Goal: Information Seeking & Learning: Compare options

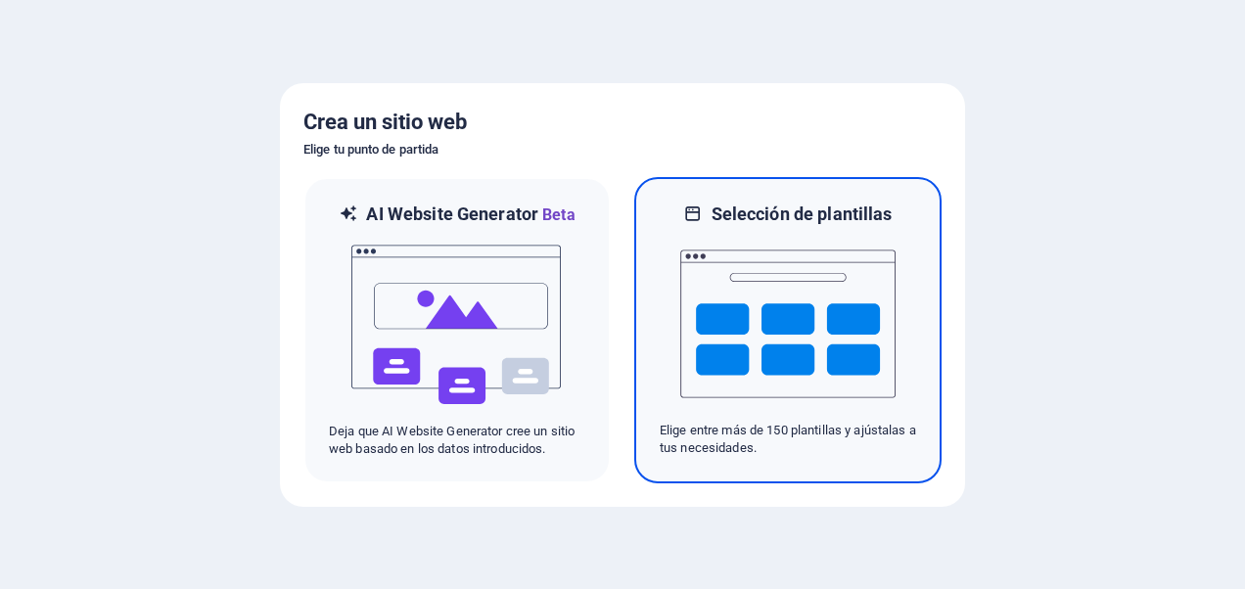
click at [829, 318] on img at bounding box center [787, 324] width 215 height 196
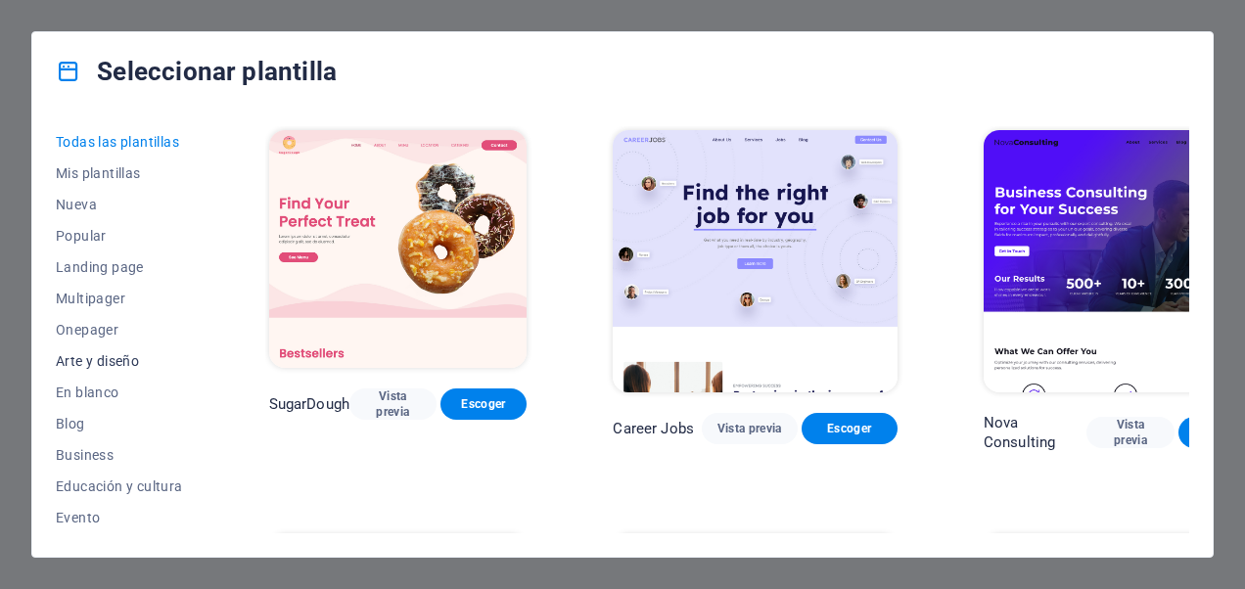
click at [101, 370] on button "Arte y diseño" at bounding box center [119, 360] width 127 height 31
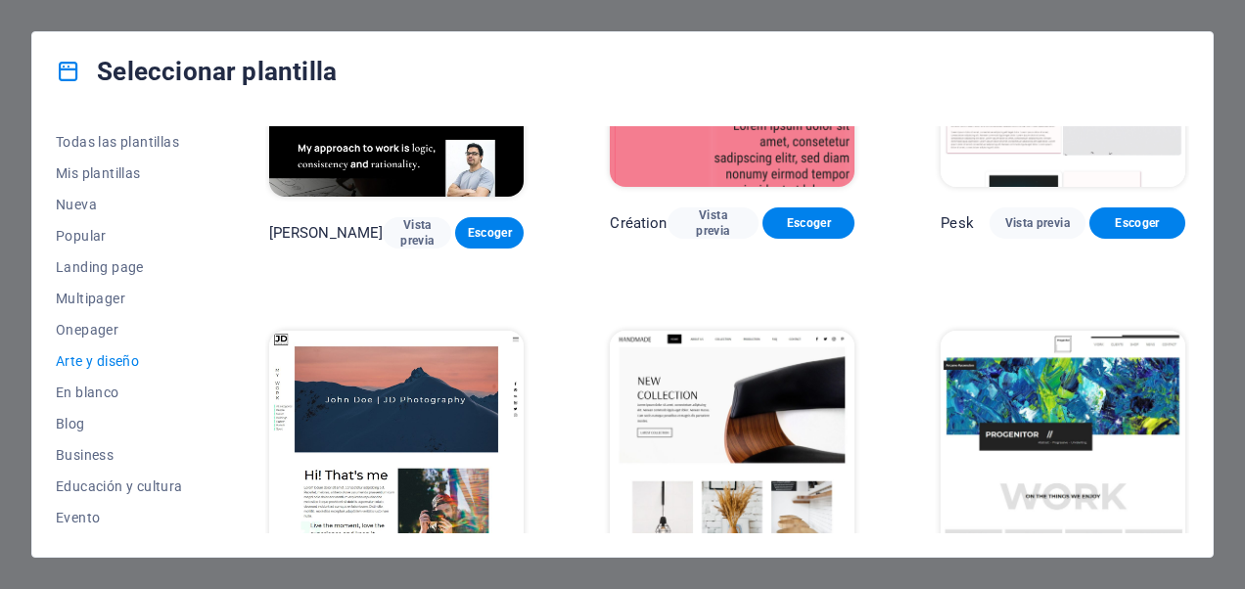
scroll to position [196, 0]
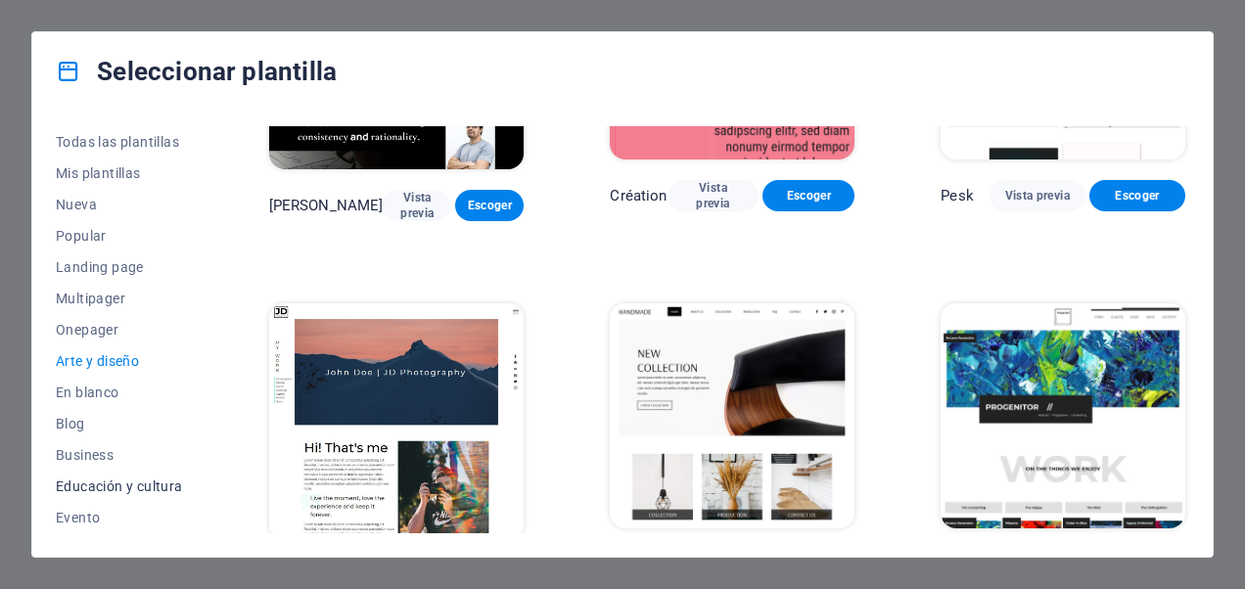
click at [125, 482] on span "Educación y cultura" at bounding box center [119, 486] width 127 height 16
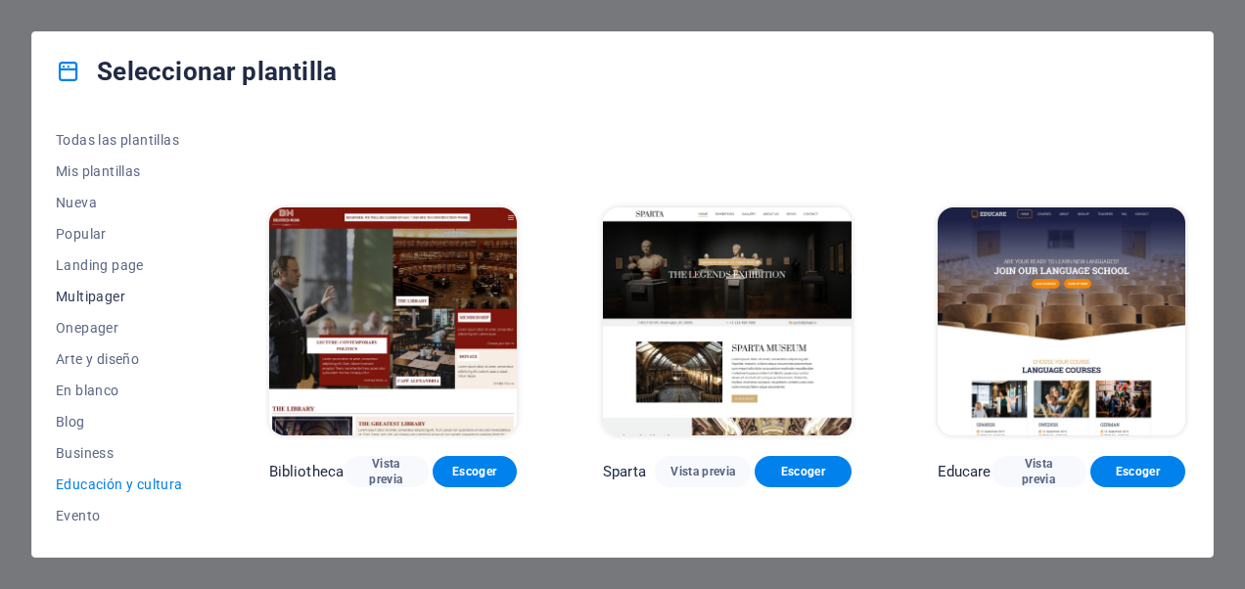
scroll to position [0, 0]
click at [111, 147] on span "Todas las plantillas" at bounding box center [119, 142] width 127 height 16
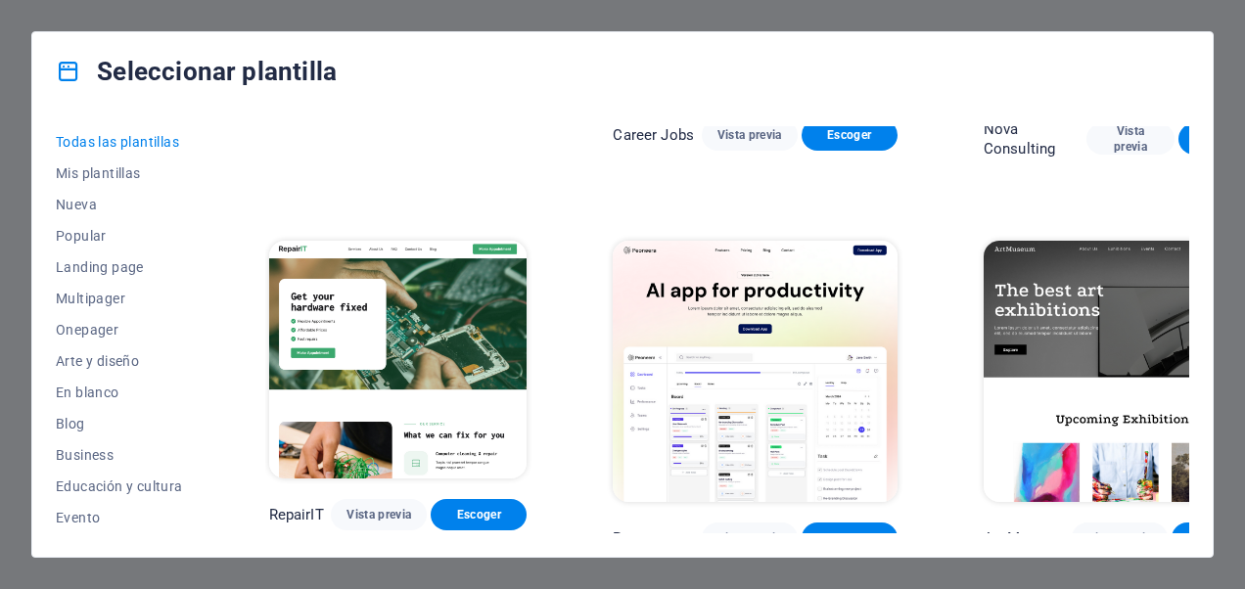
scroll to position [10858, 0]
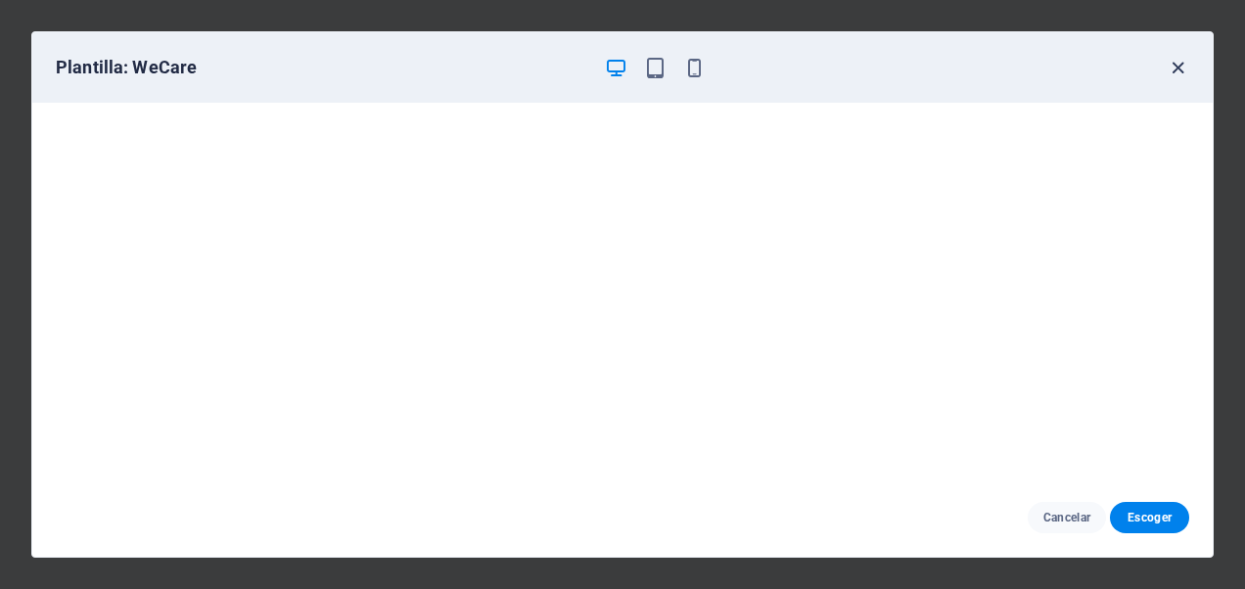
click at [1176, 65] on icon "button" at bounding box center [1177, 68] width 23 height 23
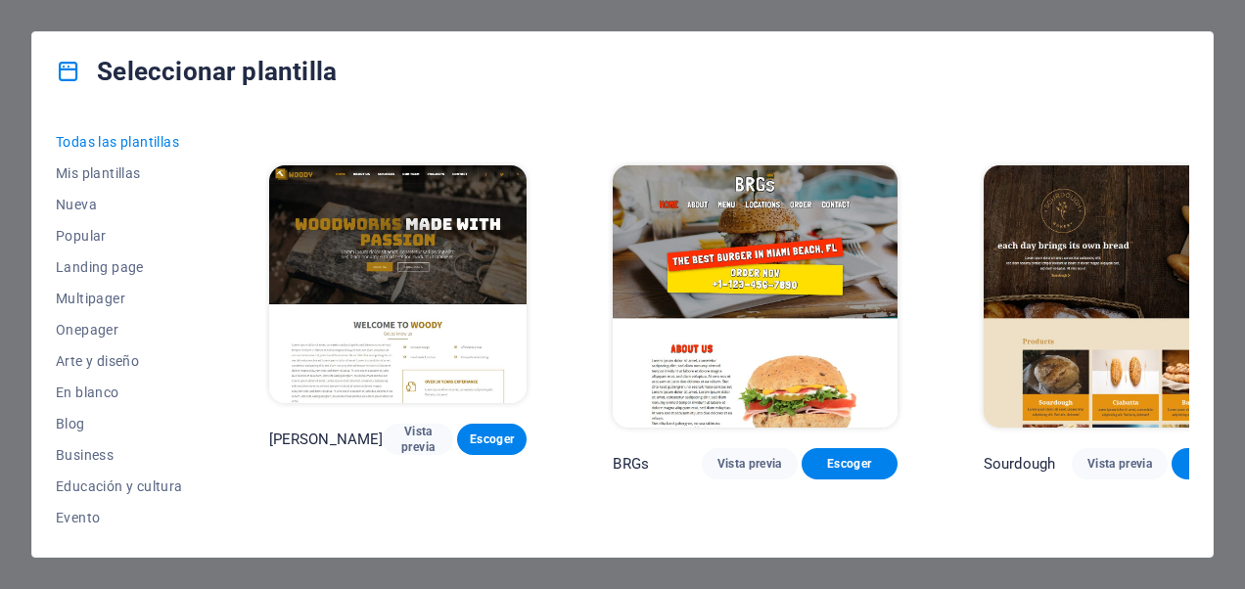
scroll to position [10173, 0]
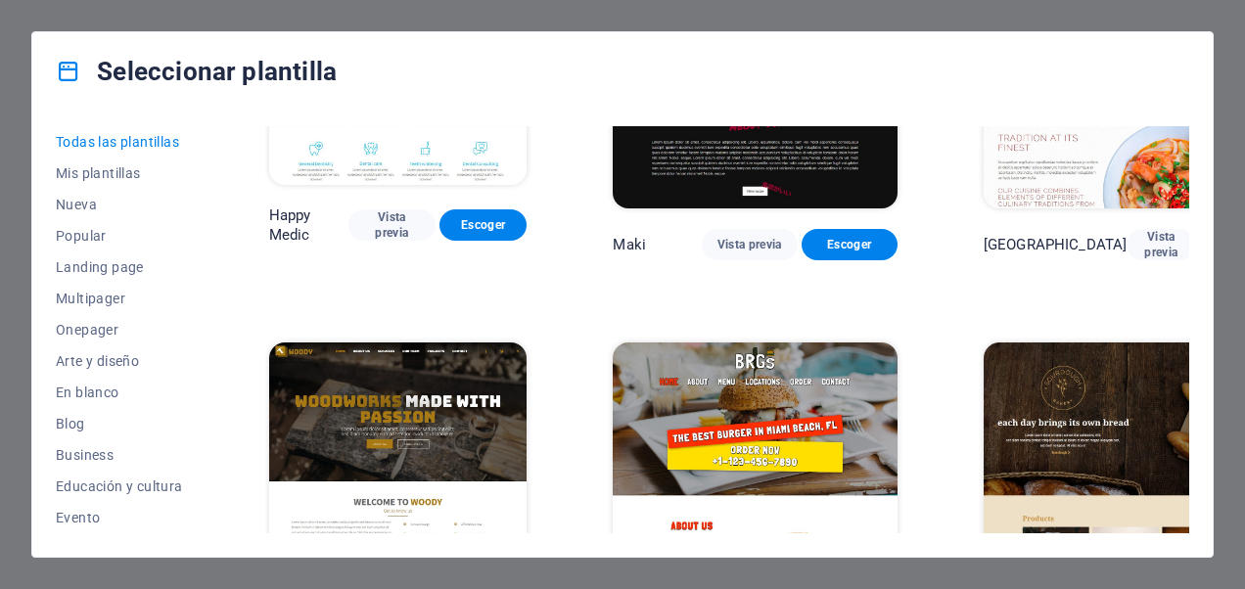
drag, startPoint x: 840, startPoint y: 6, endPoint x: 370, endPoint y: 14, distance: 469.7
click at [839, 6] on div "Seleccionar plantilla Todas las plantillas Mis plantillas Nueva Popular Landing…" at bounding box center [622, 294] width 1245 height 589
click at [58, 72] on icon at bounding box center [68, 71] width 25 height 25
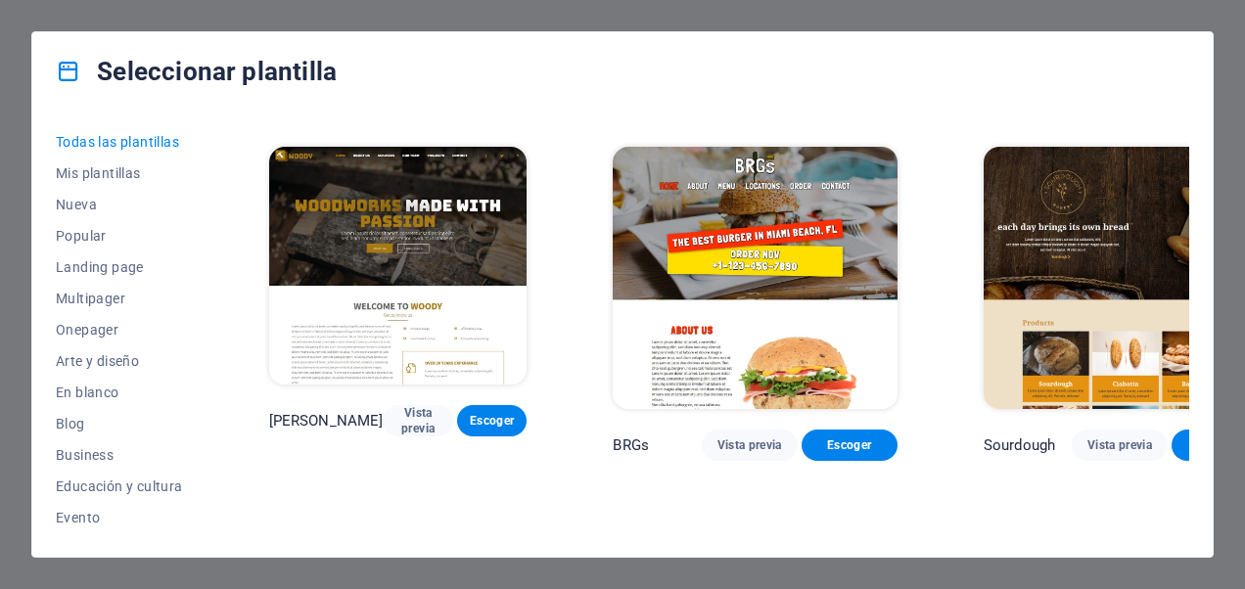
scroll to position [10565, 0]
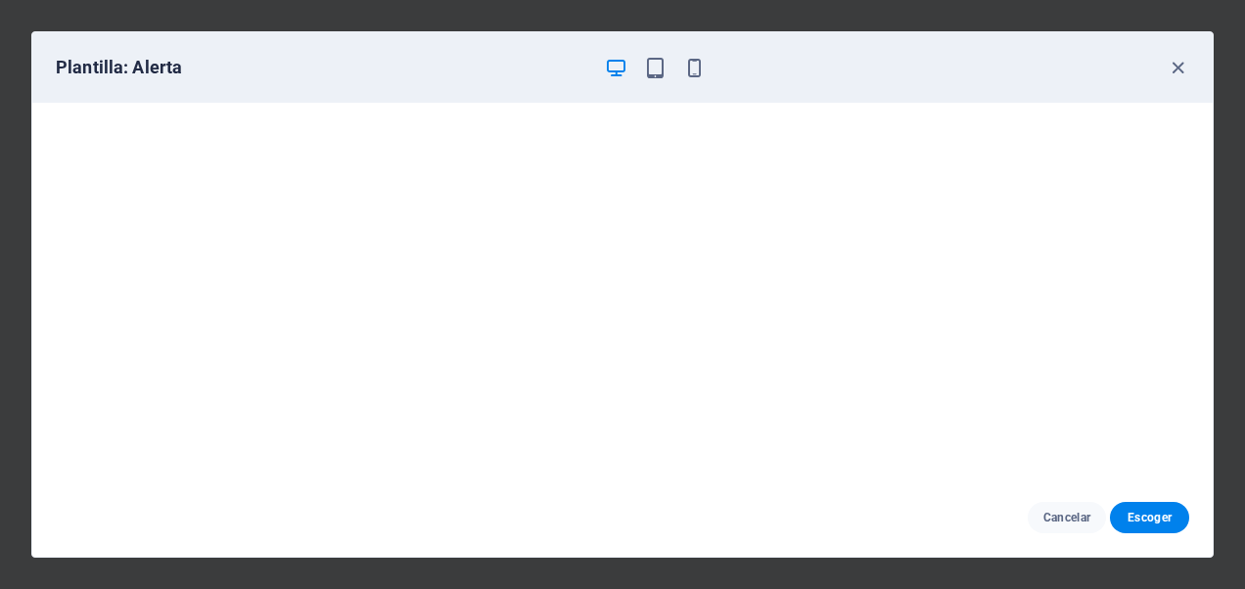
click at [1164, 68] on div "Plantilla: Alerta" at bounding box center [611, 67] width 1110 height 23
click at [1171, 70] on icon "button" at bounding box center [1177, 68] width 23 height 23
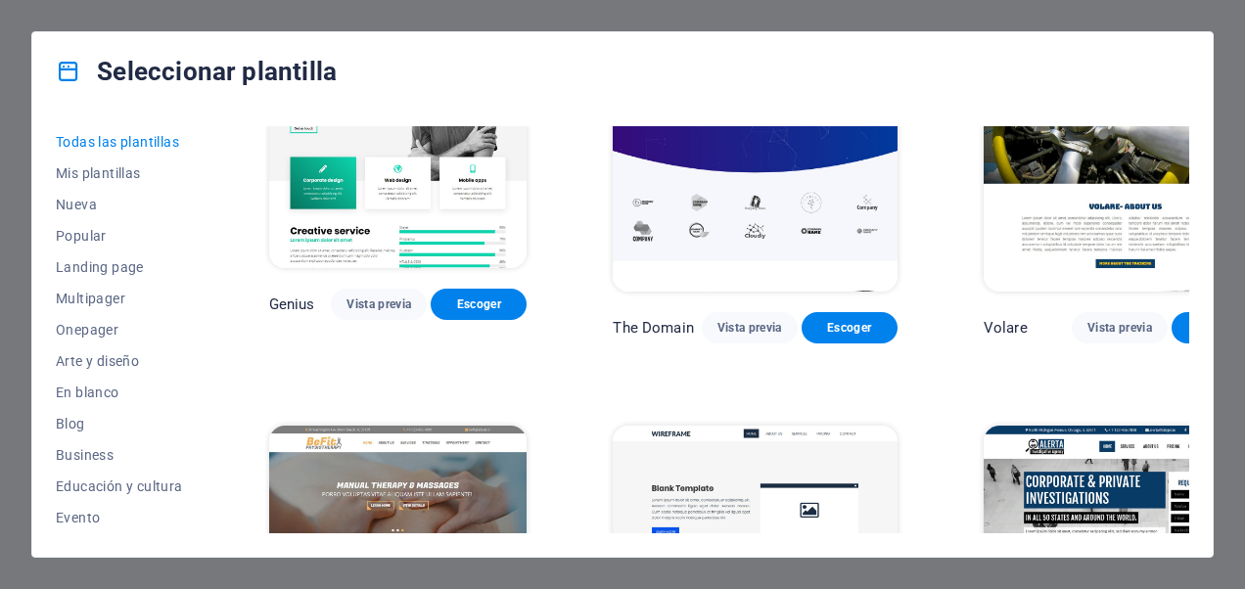
scroll to position [10858, 0]
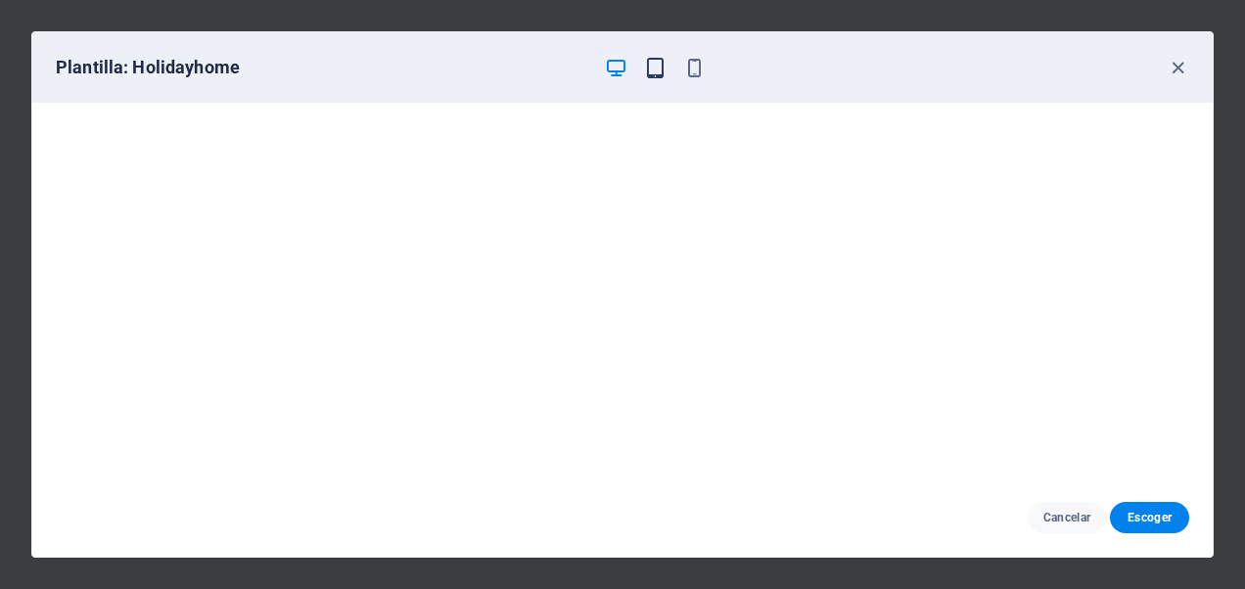
click at [647, 66] on icon "button" at bounding box center [655, 68] width 23 height 23
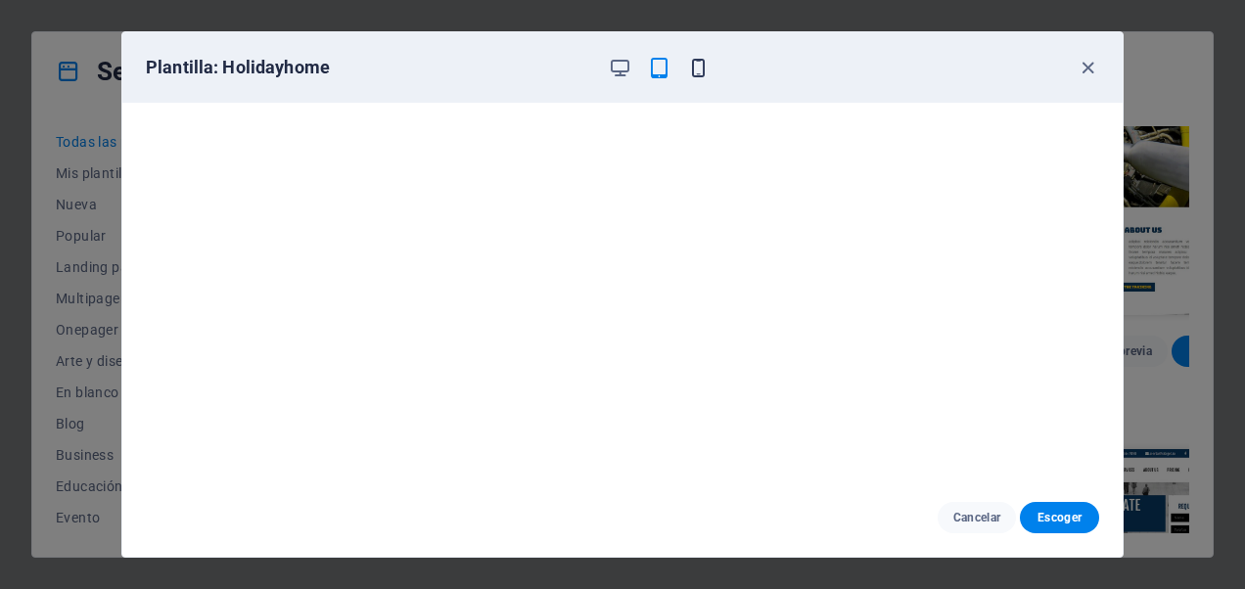
click at [697, 68] on icon "button" at bounding box center [698, 68] width 23 height 23
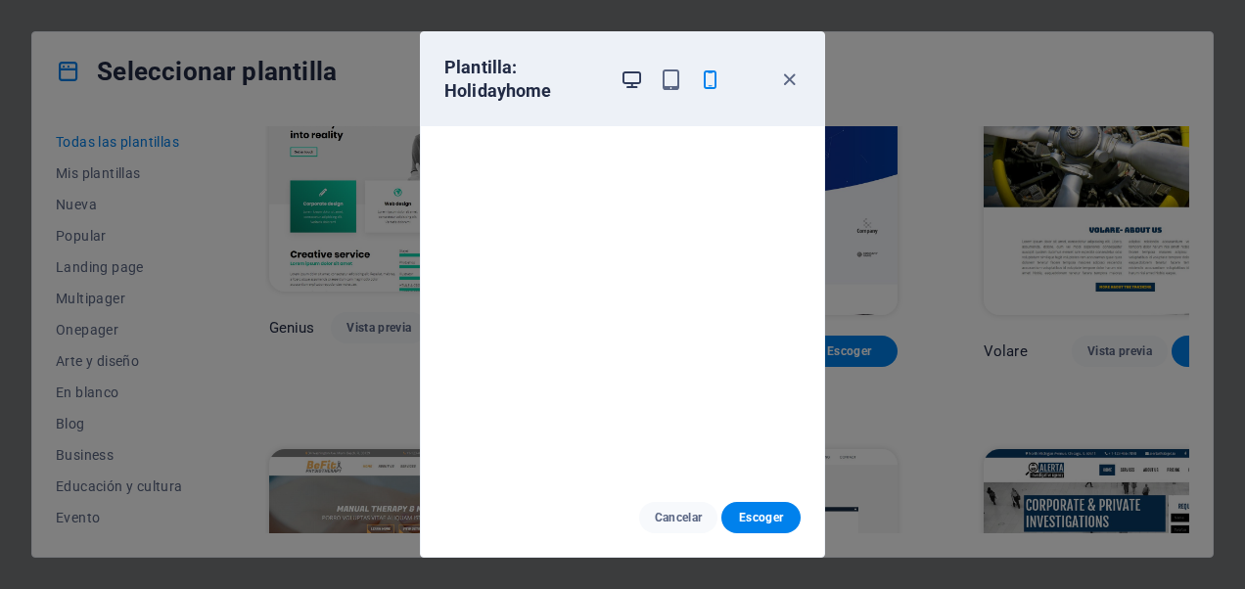
click at [634, 78] on icon "button" at bounding box center [631, 79] width 23 height 23
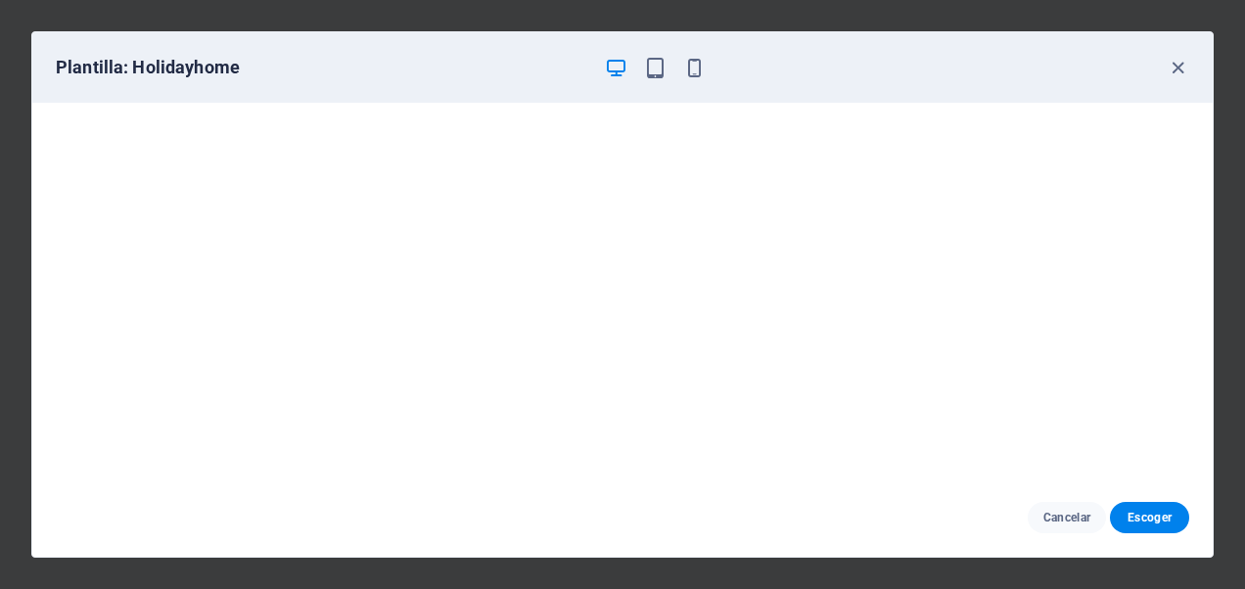
click at [697, 54] on div "Plantilla: Holidayhome" at bounding box center [622, 67] width 1180 height 70
click at [695, 72] on icon "button" at bounding box center [694, 68] width 23 height 23
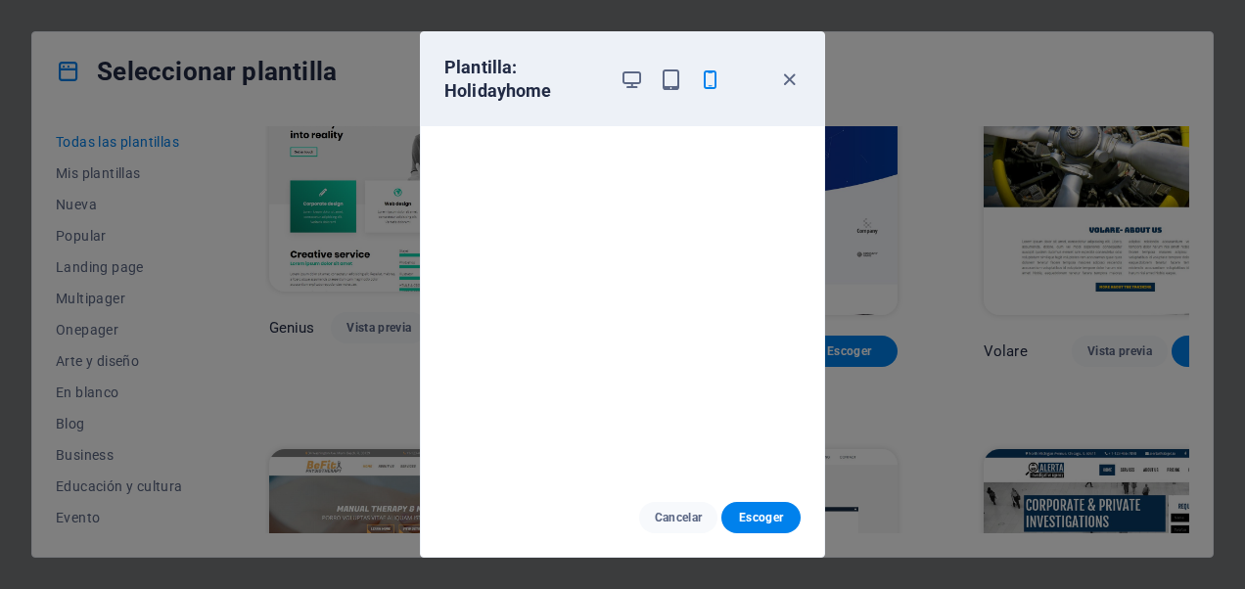
click at [874, 223] on div "Plantilla: Holidayhome Cancelar Escoger" at bounding box center [622, 294] width 1245 height 589
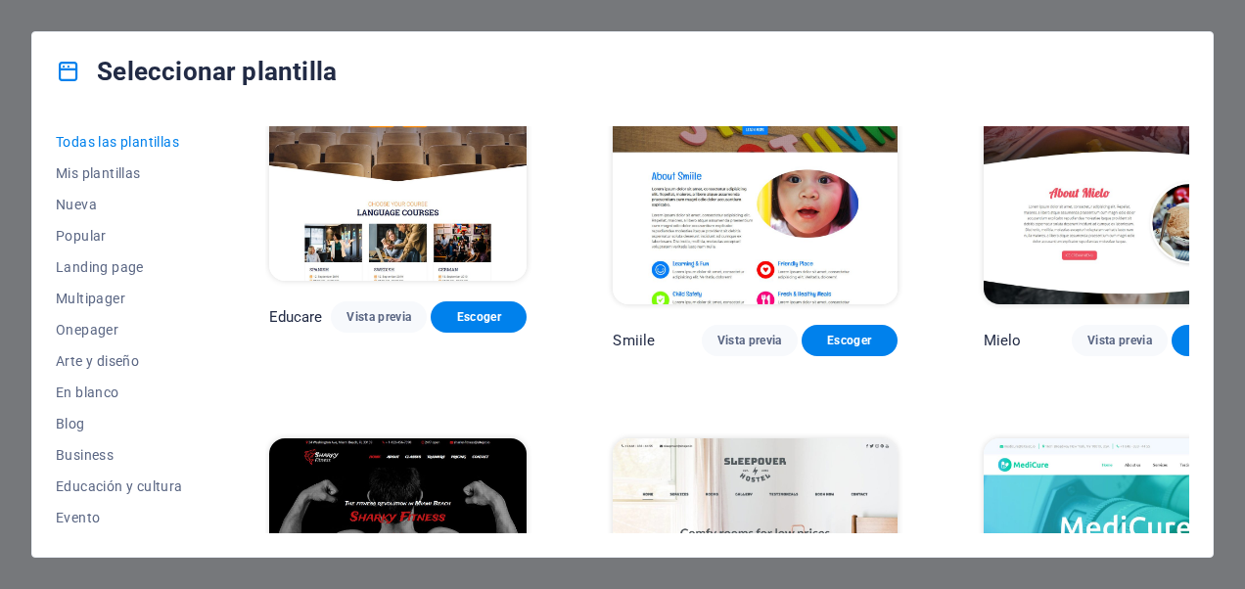
scroll to position [13598, 0]
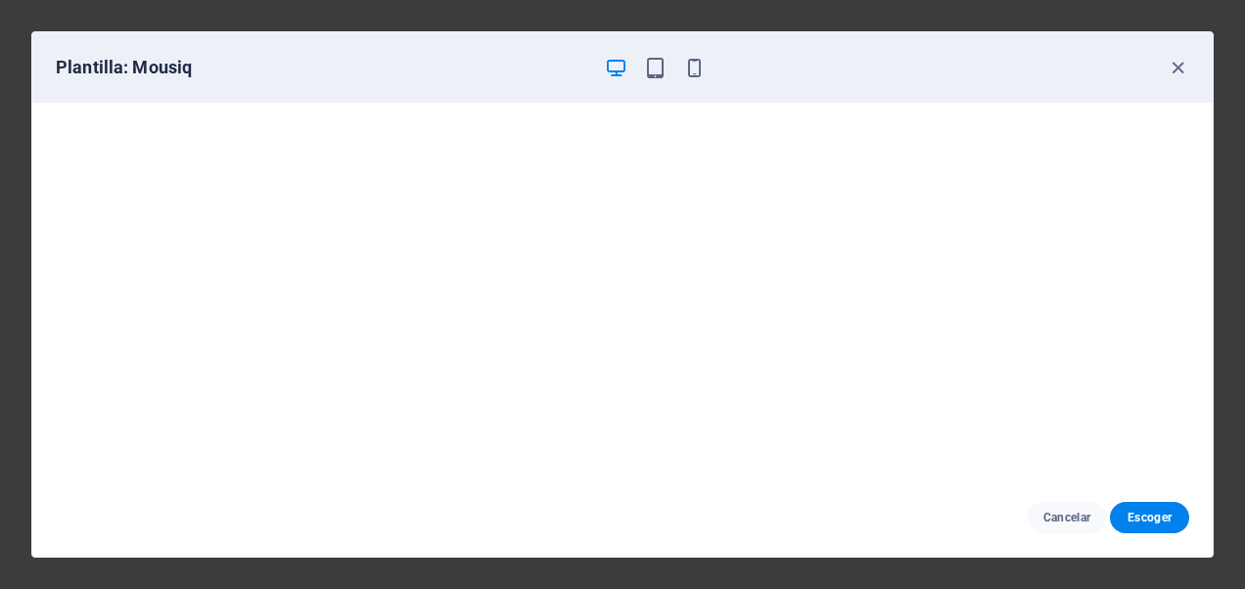
click at [1170, 63] on icon "button" at bounding box center [1177, 68] width 23 height 23
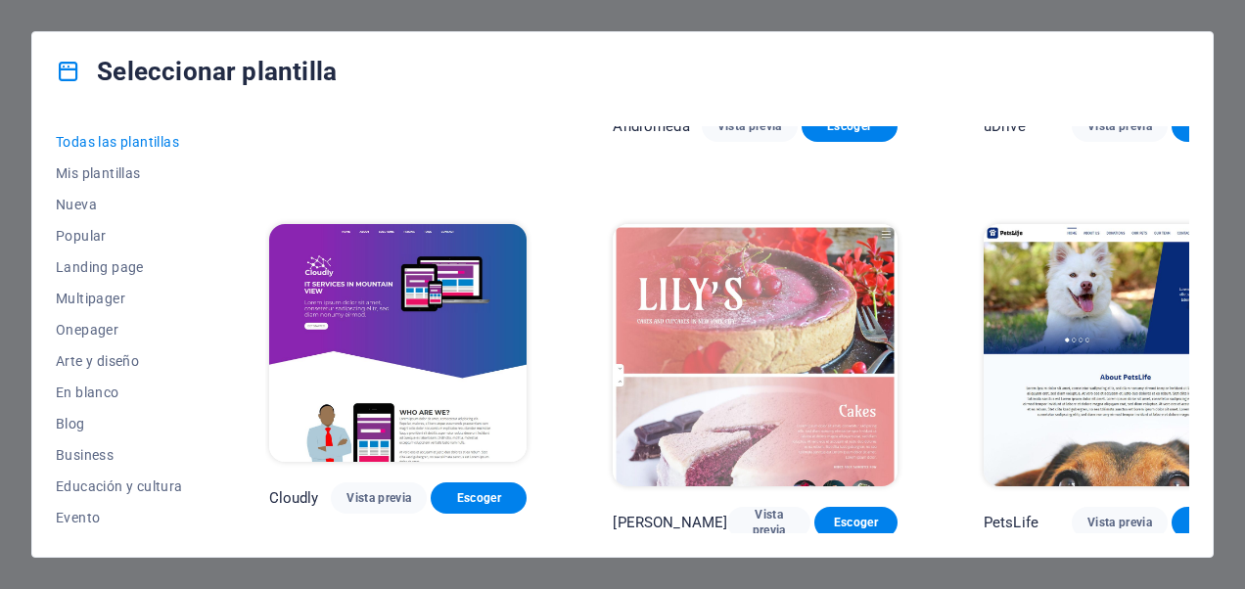
scroll to position [14674, 0]
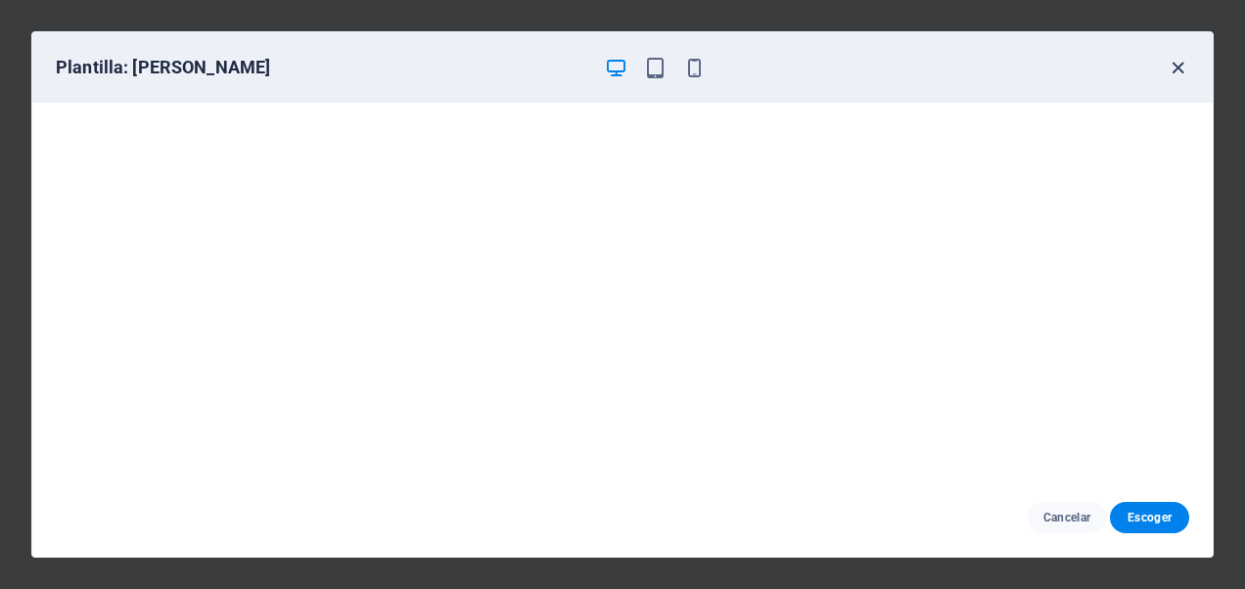
click at [1182, 59] on icon "button" at bounding box center [1177, 68] width 23 height 23
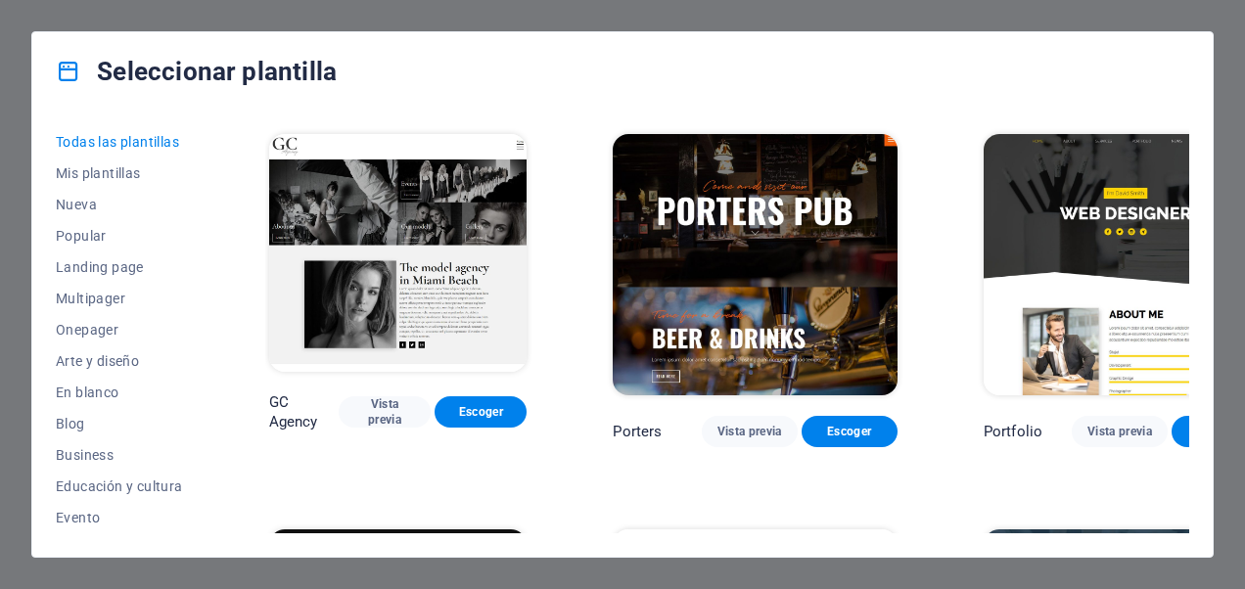
scroll to position [15946, 0]
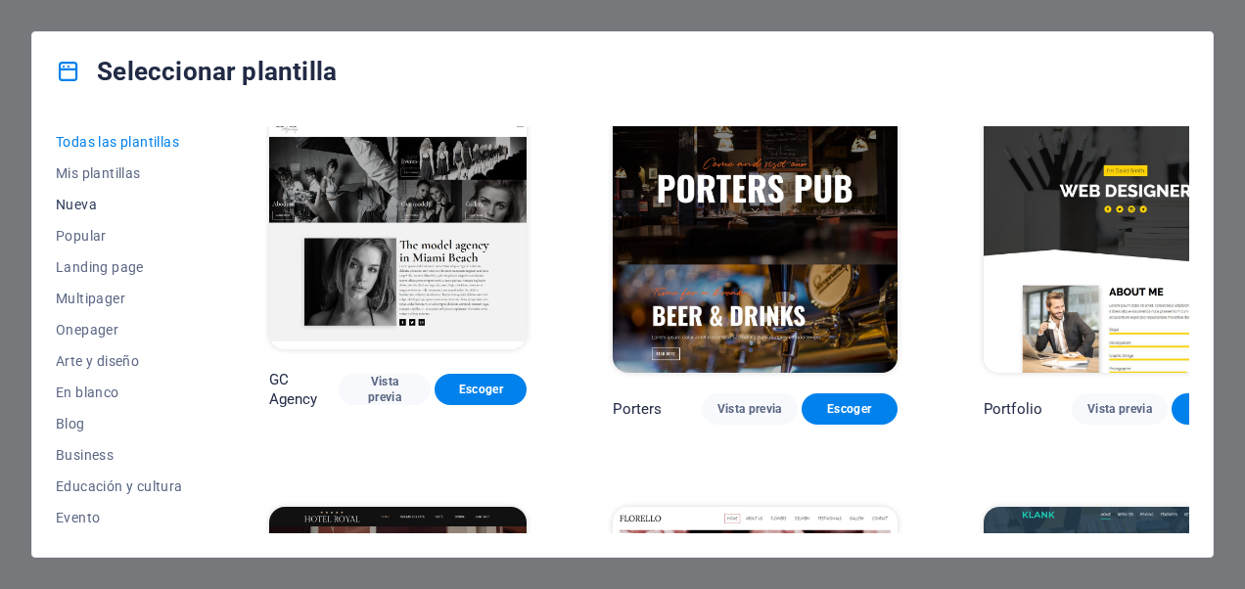
click at [66, 197] on span "Nueva" at bounding box center [119, 205] width 127 height 16
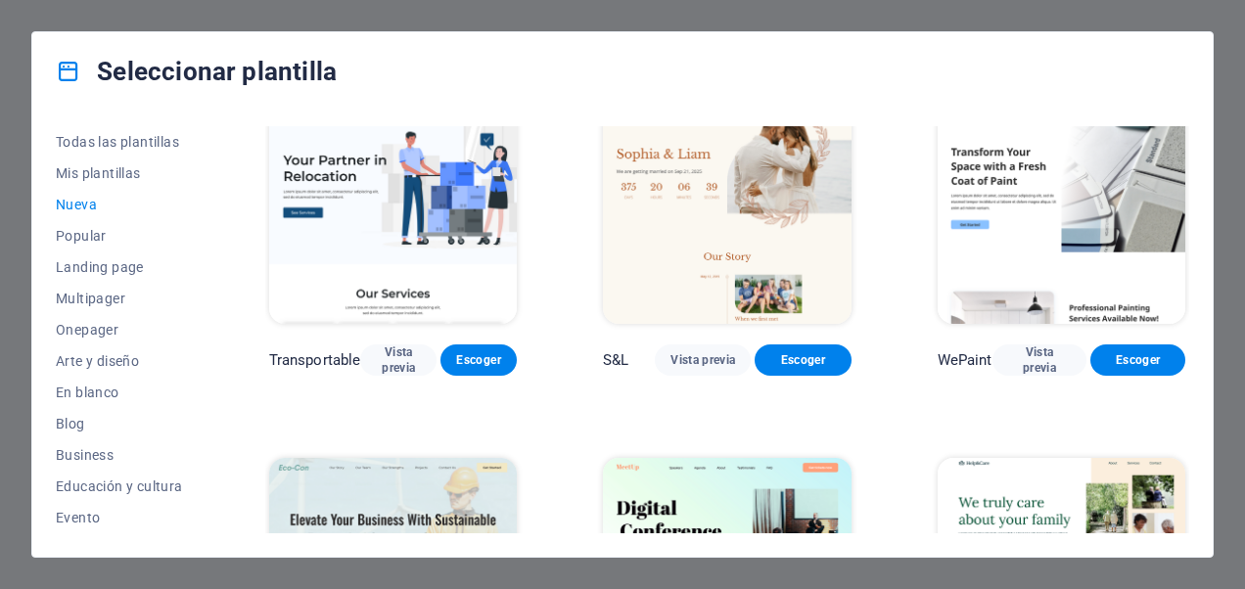
scroll to position [1712, 0]
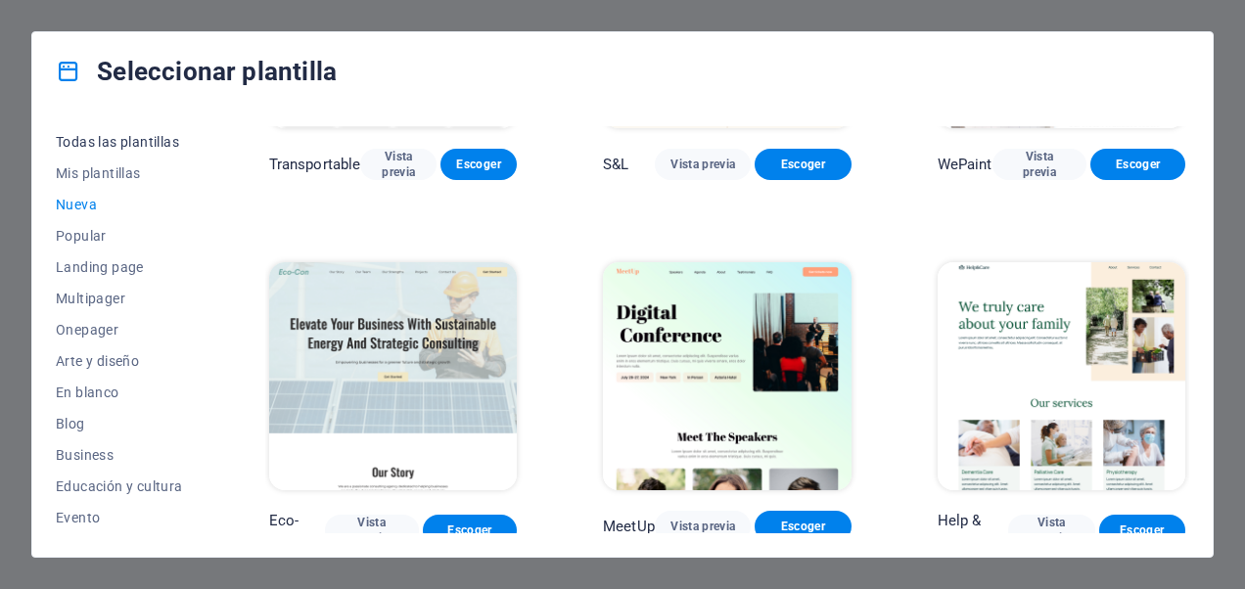
click at [116, 142] on span "Todas las plantillas" at bounding box center [119, 142] width 127 height 16
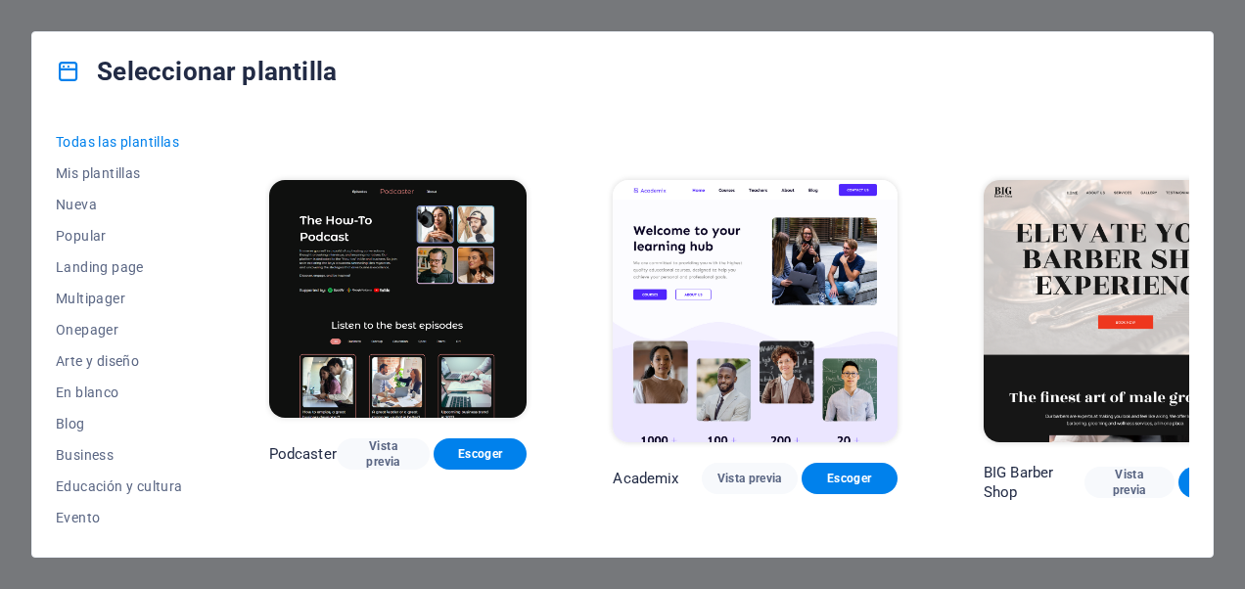
scroll to position [2153, 0]
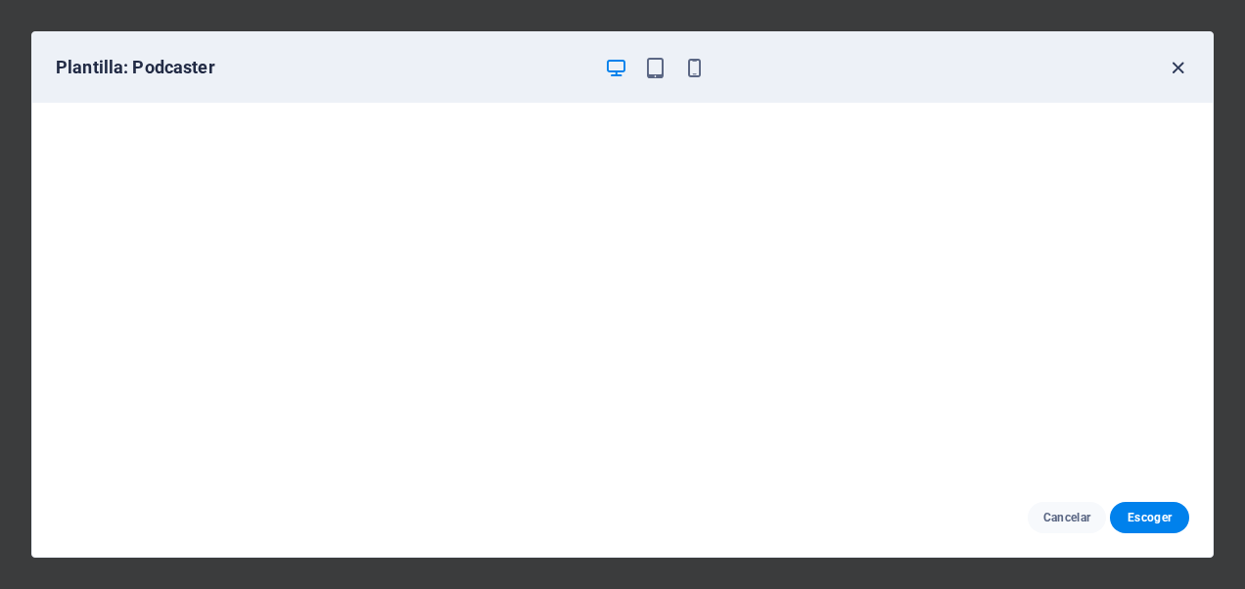
click at [1176, 72] on icon "button" at bounding box center [1177, 68] width 23 height 23
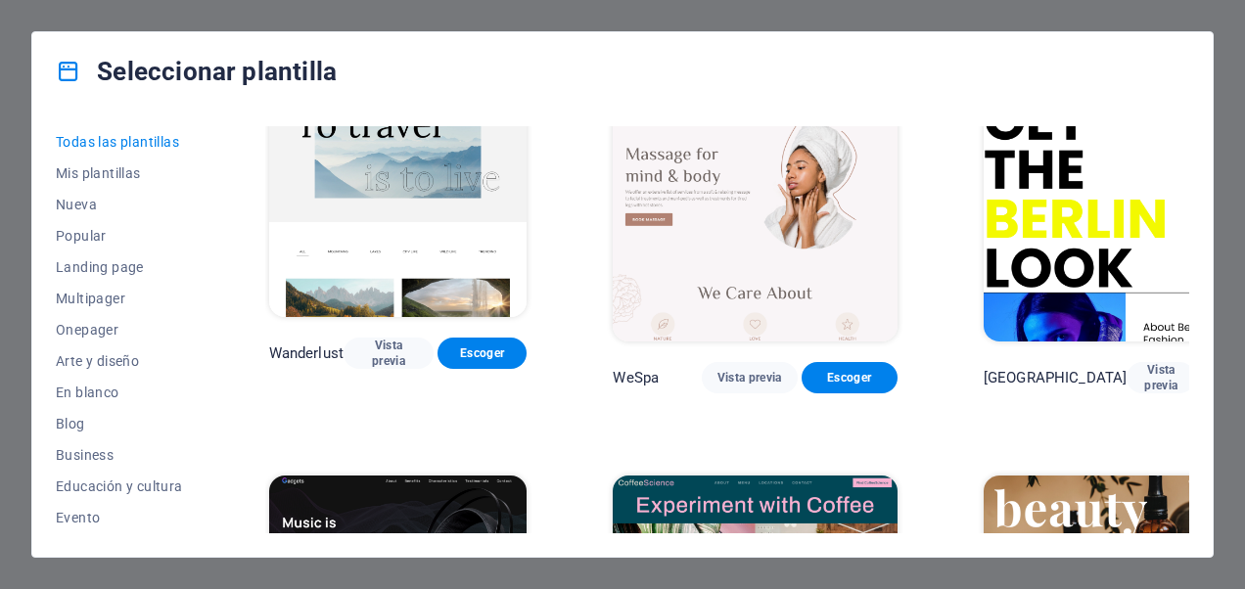
scroll to position [5284, 0]
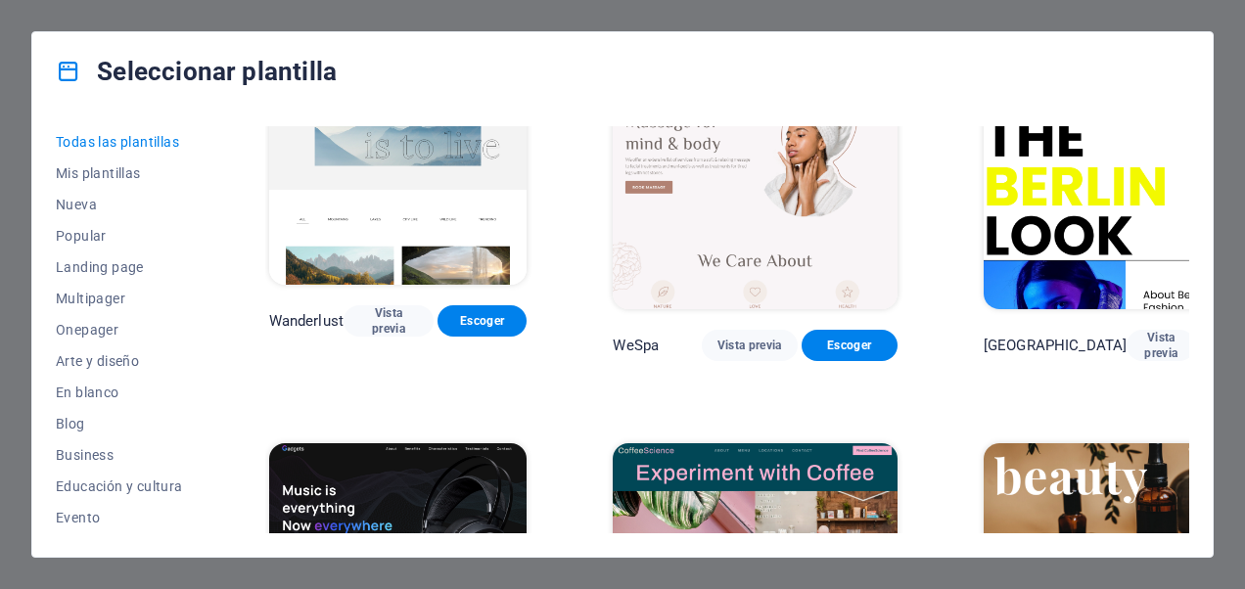
click at [434, 443] on img at bounding box center [398, 562] width 258 height 238
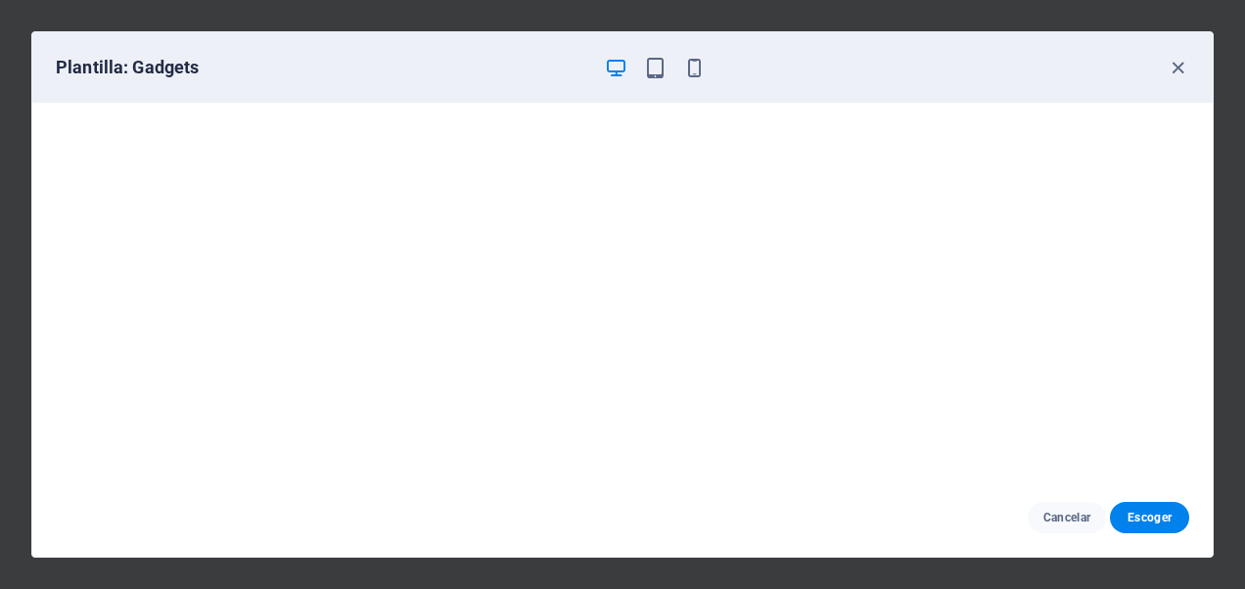
scroll to position [0, 0]
click at [1178, 69] on icon "button" at bounding box center [1177, 68] width 23 height 23
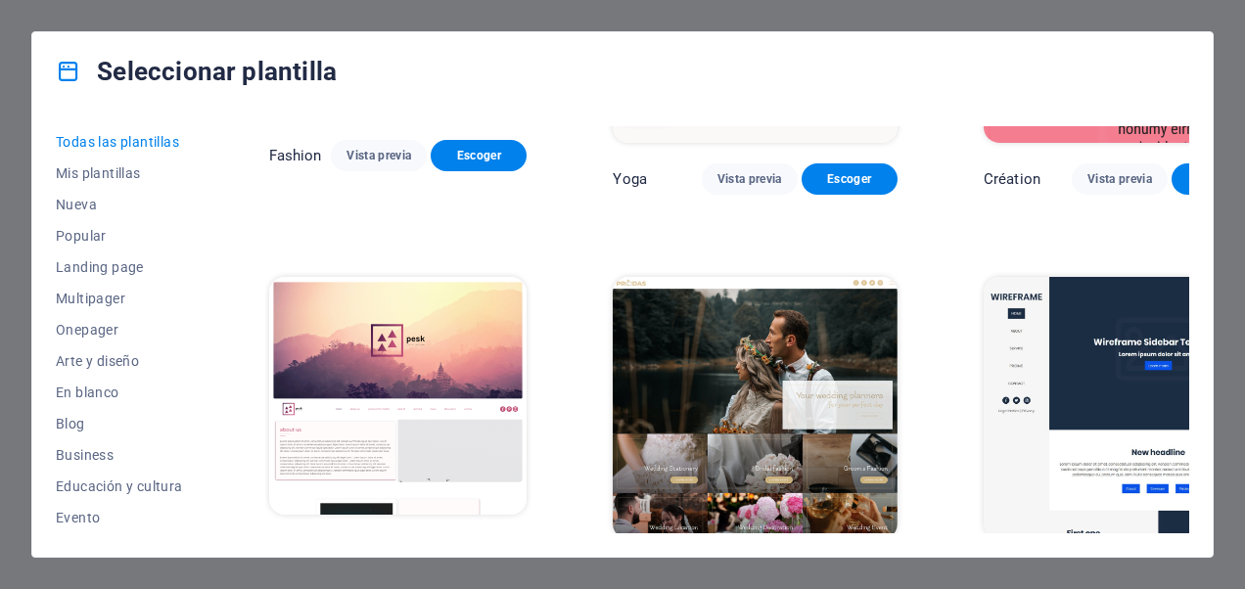
scroll to position [7143, 0]
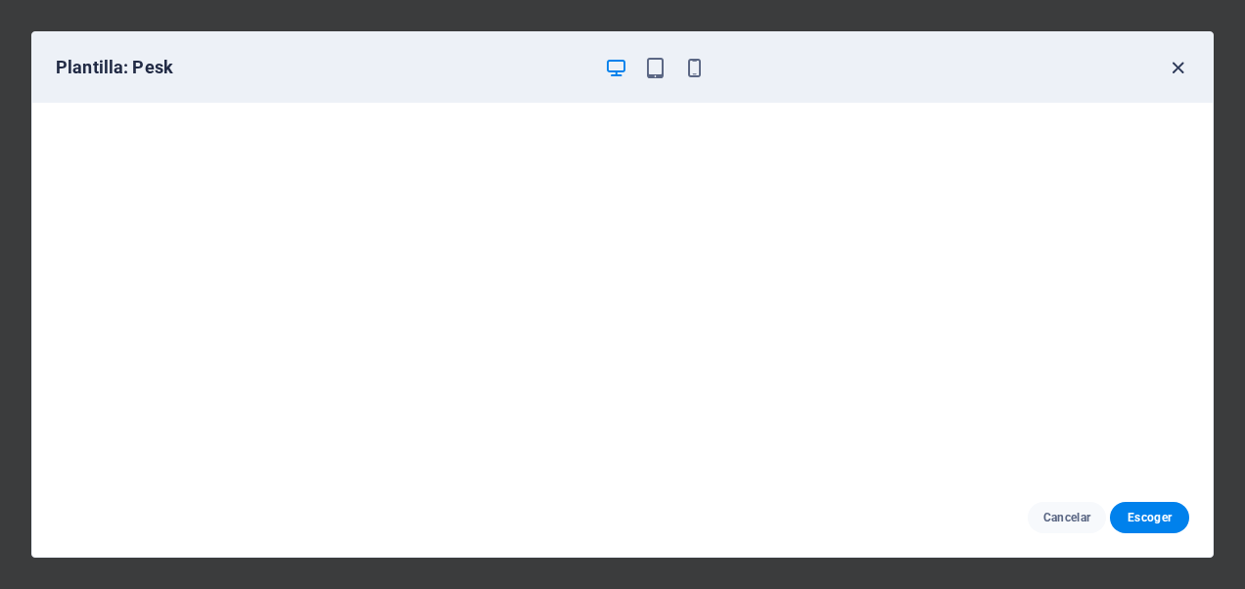
click at [1172, 65] on icon "button" at bounding box center [1177, 68] width 23 height 23
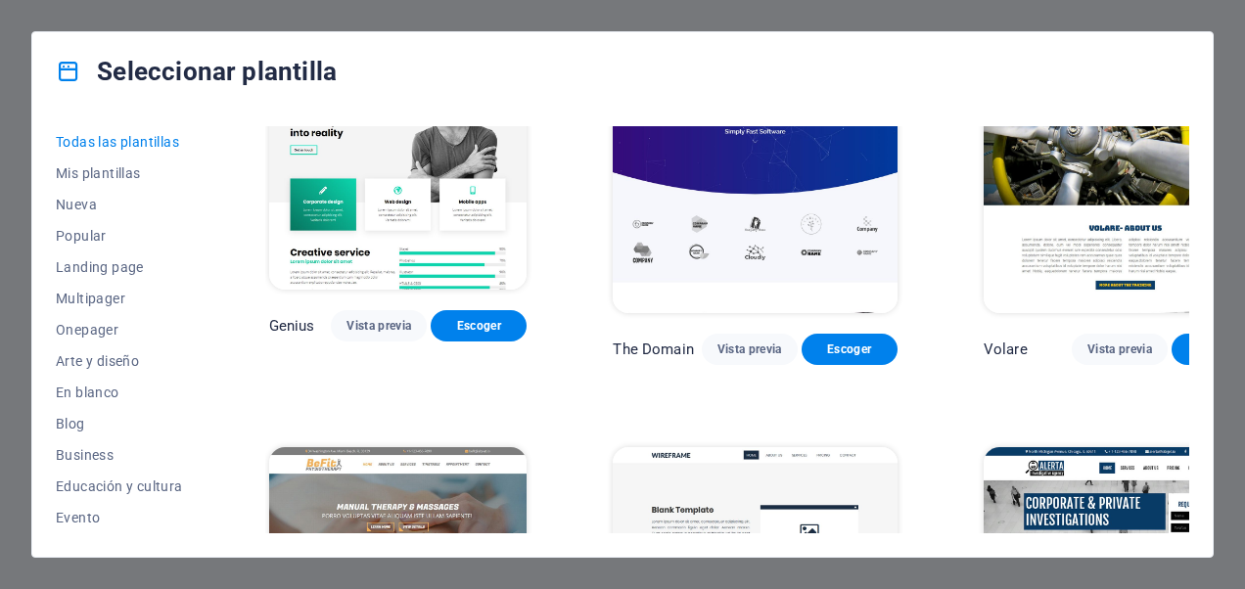
scroll to position [10861, 0]
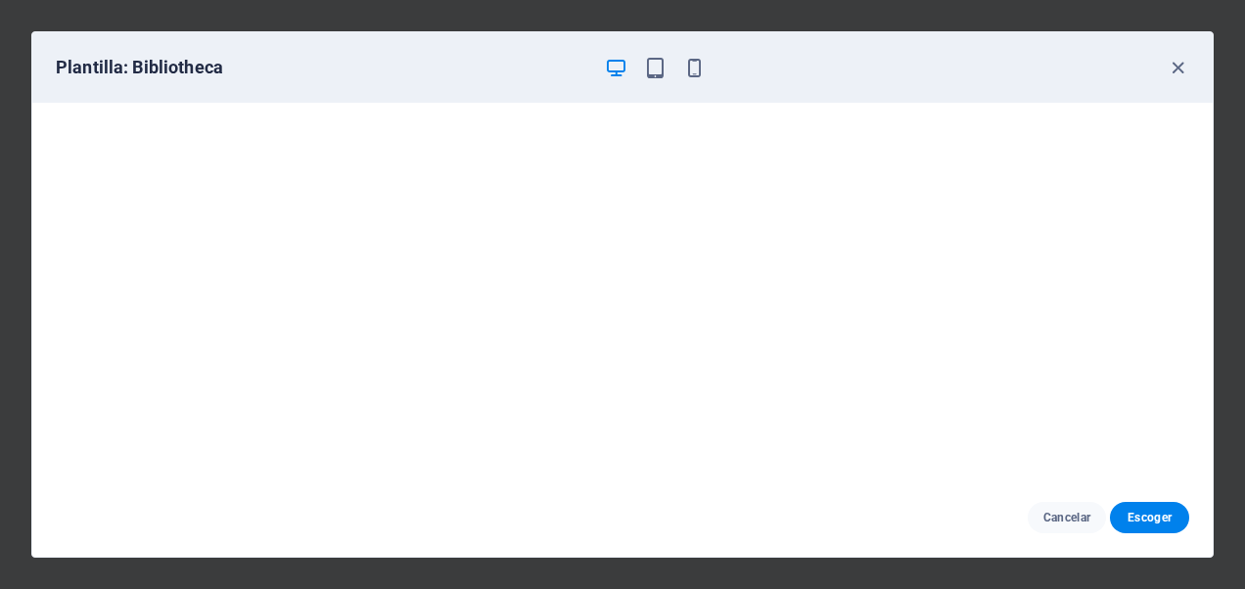
scroll to position [4, 0]
click at [656, 74] on icon "button" at bounding box center [655, 68] width 23 height 23
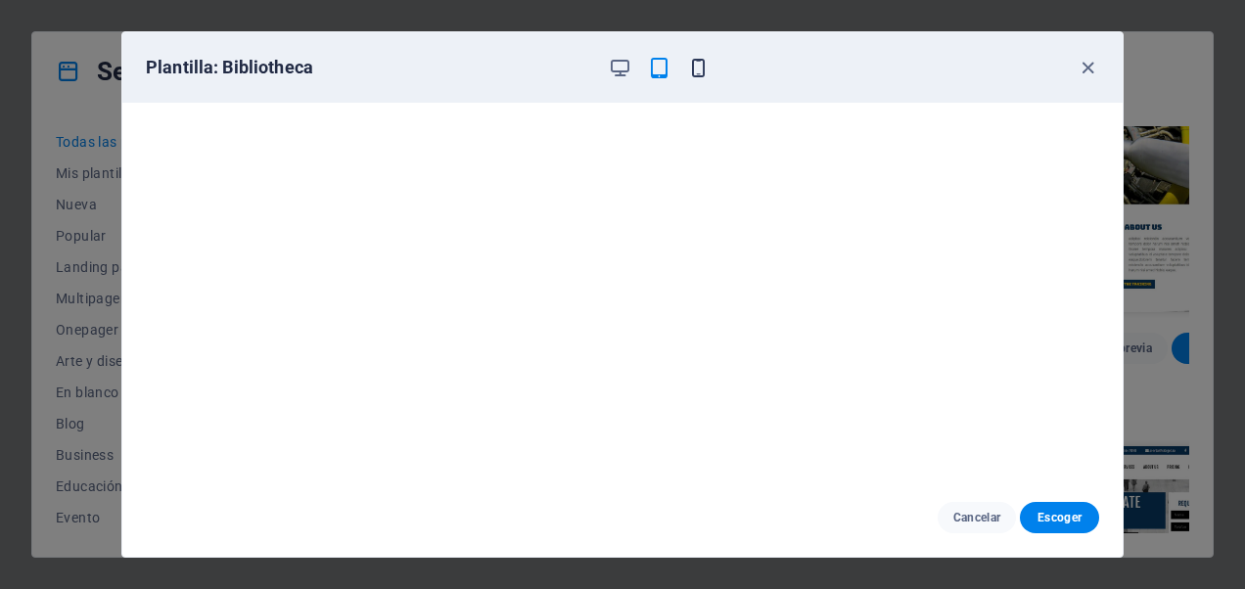
click at [698, 68] on icon "button" at bounding box center [698, 68] width 23 height 23
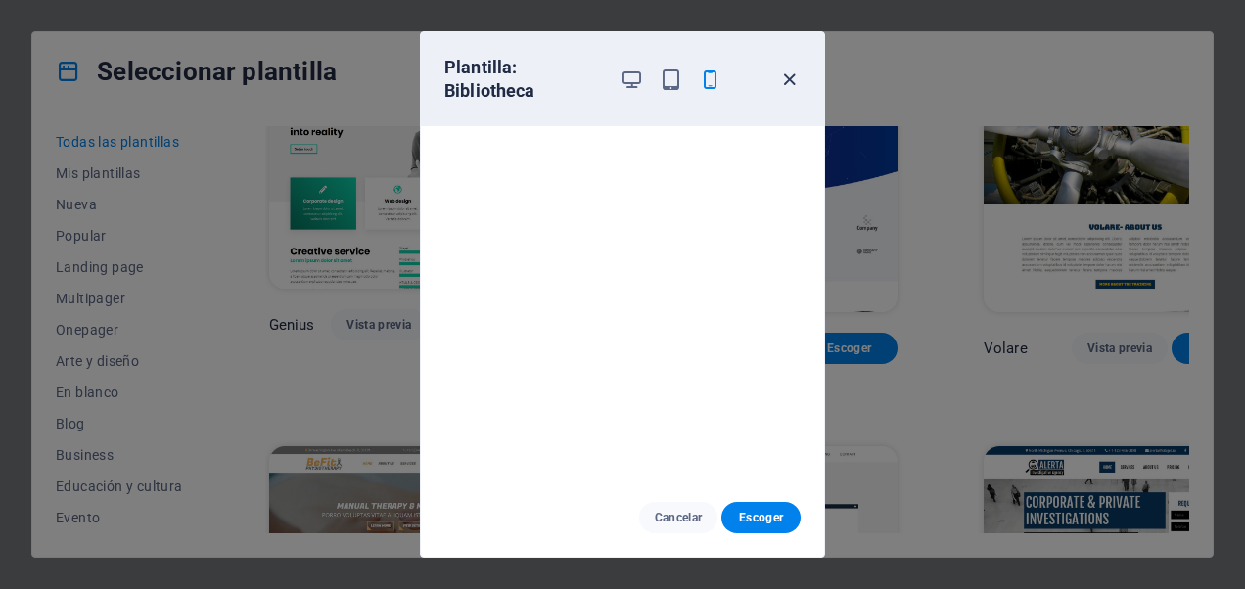
click at [794, 77] on icon "button" at bounding box center [789, 79] width 23 height 23
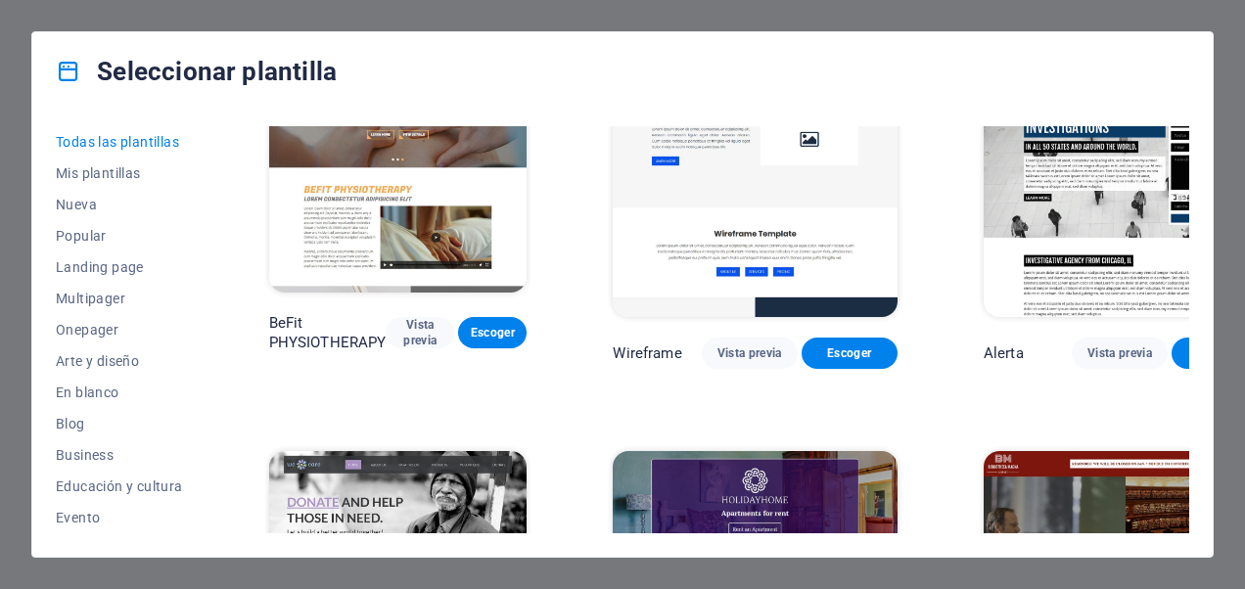
scroll to position [10861, 0]
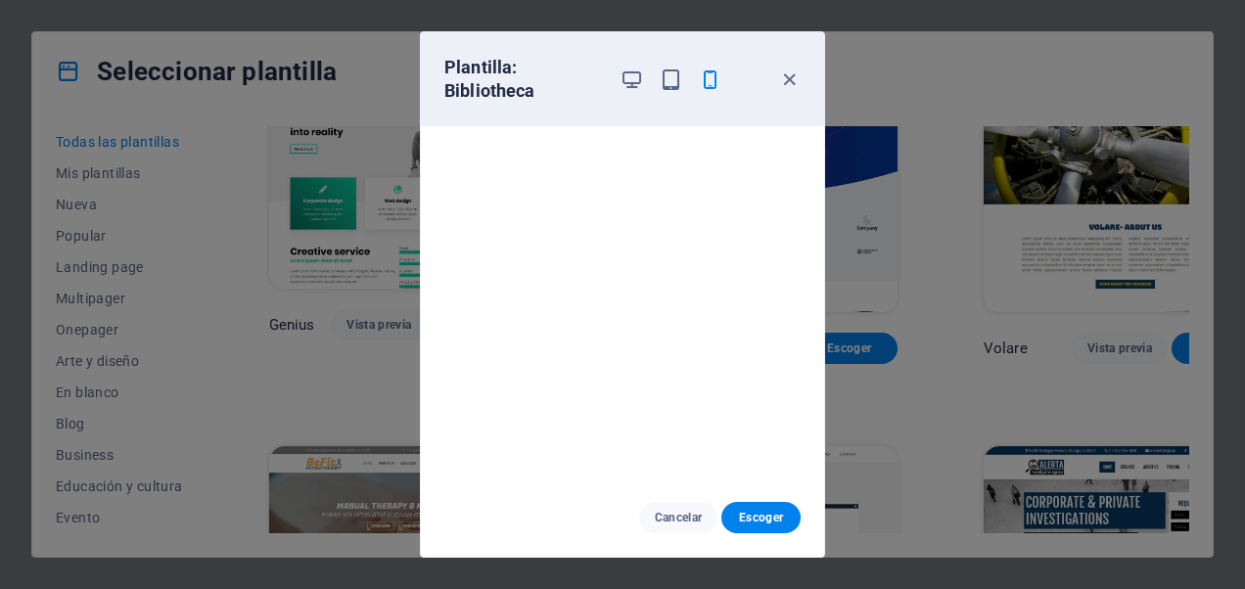
click at [647, 83] on div at bounding box center [670, 79] width 102 height 47
click at [629, 80] on icon "button" at bounding box center [631, 79] width 23 height 23
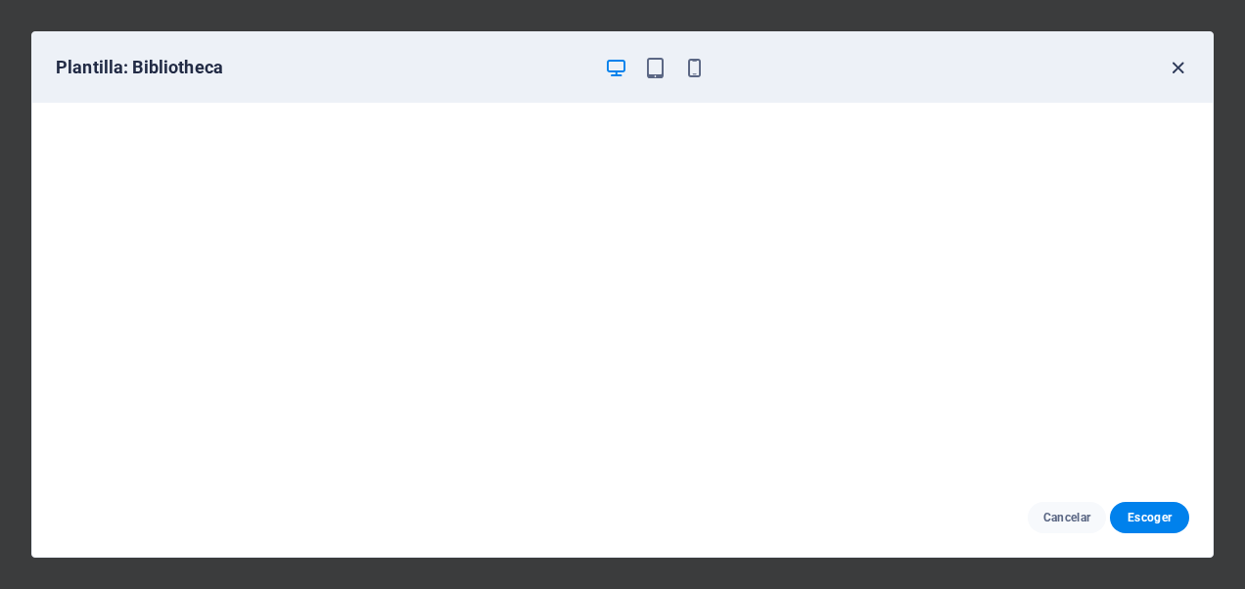
click at [1177, 65] on icon "button" at bounding box center [1177, 68] width 23 height 23
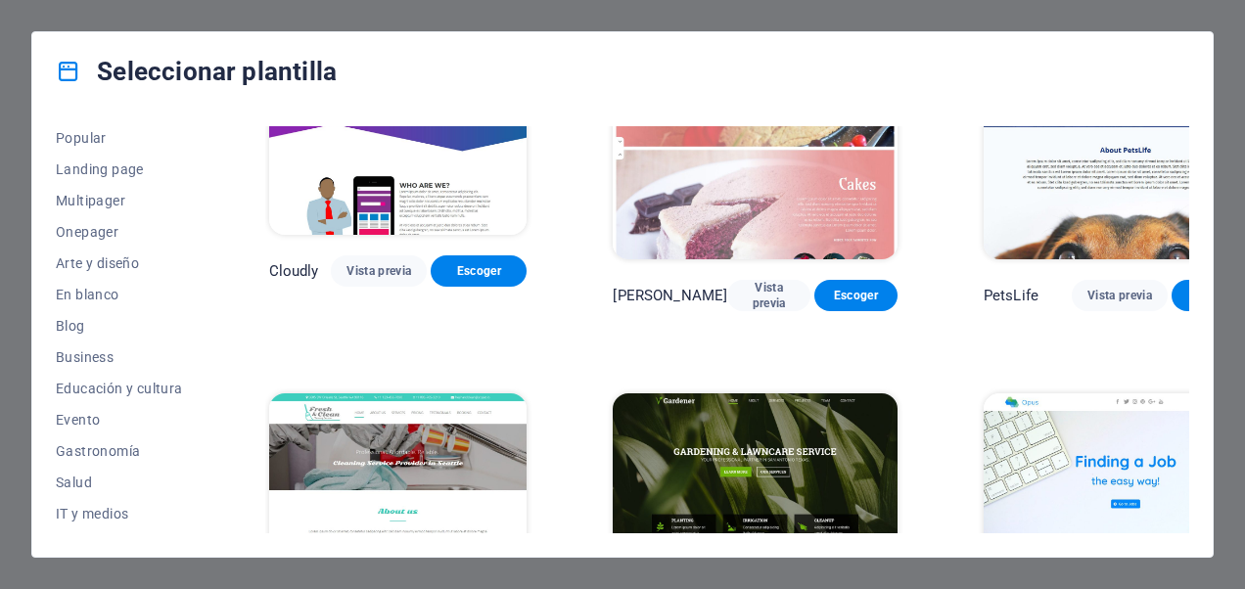
scroll to position [196, 0]
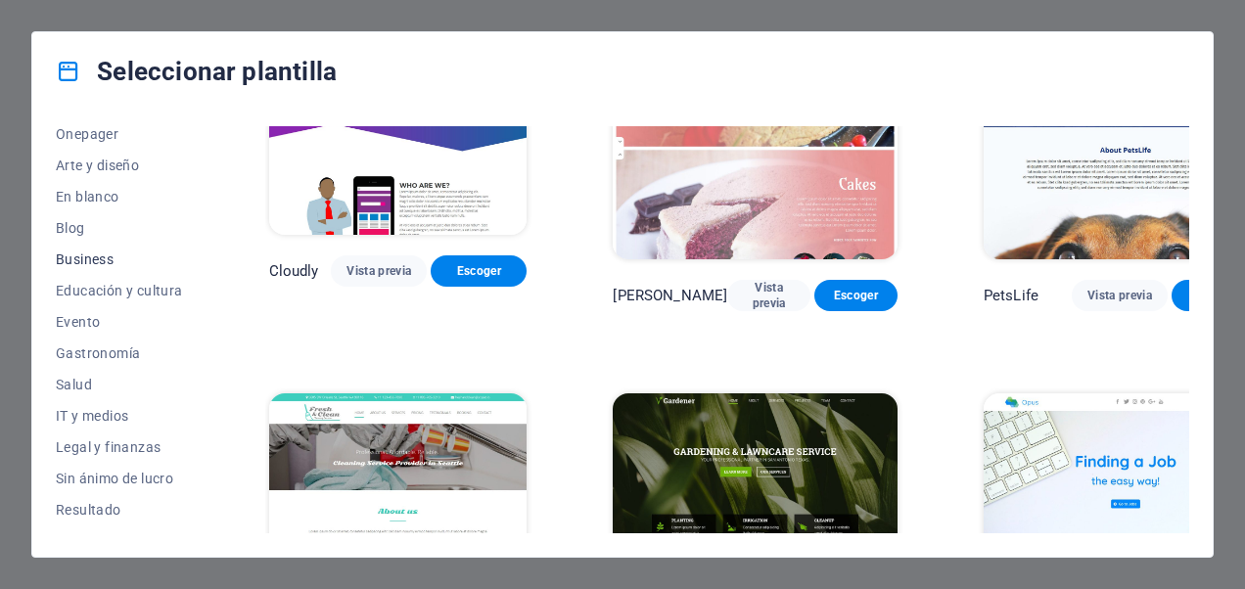
click at [100, 260] on span "Business" at bounding box center [119, 259] width 127 height 16
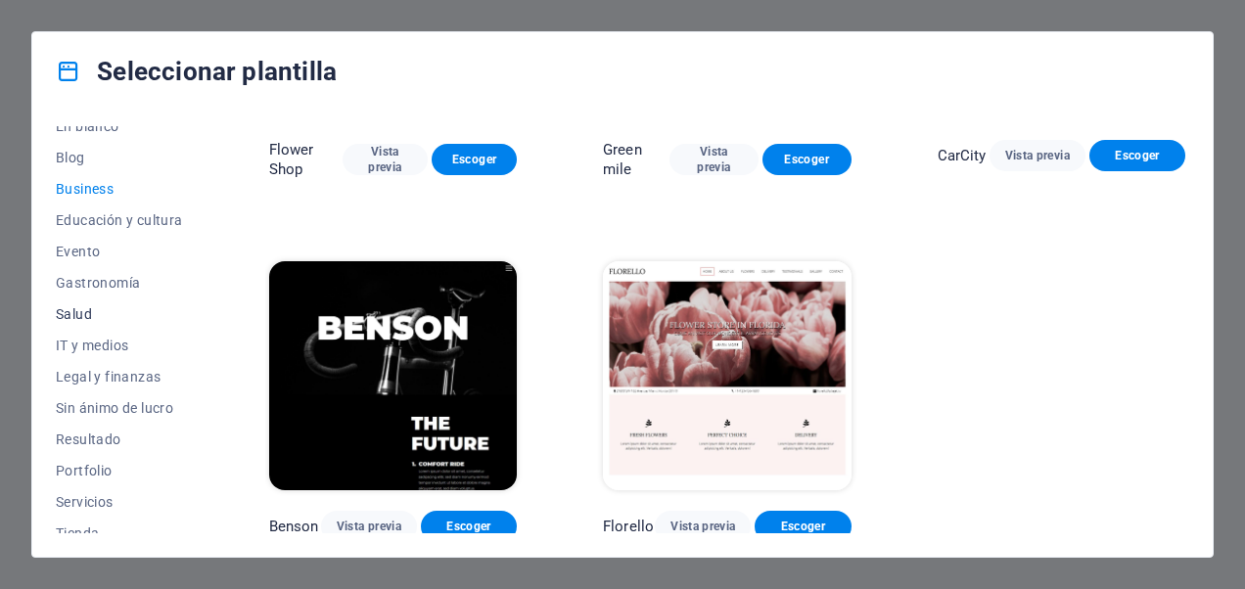
scroll to position [294, 0]
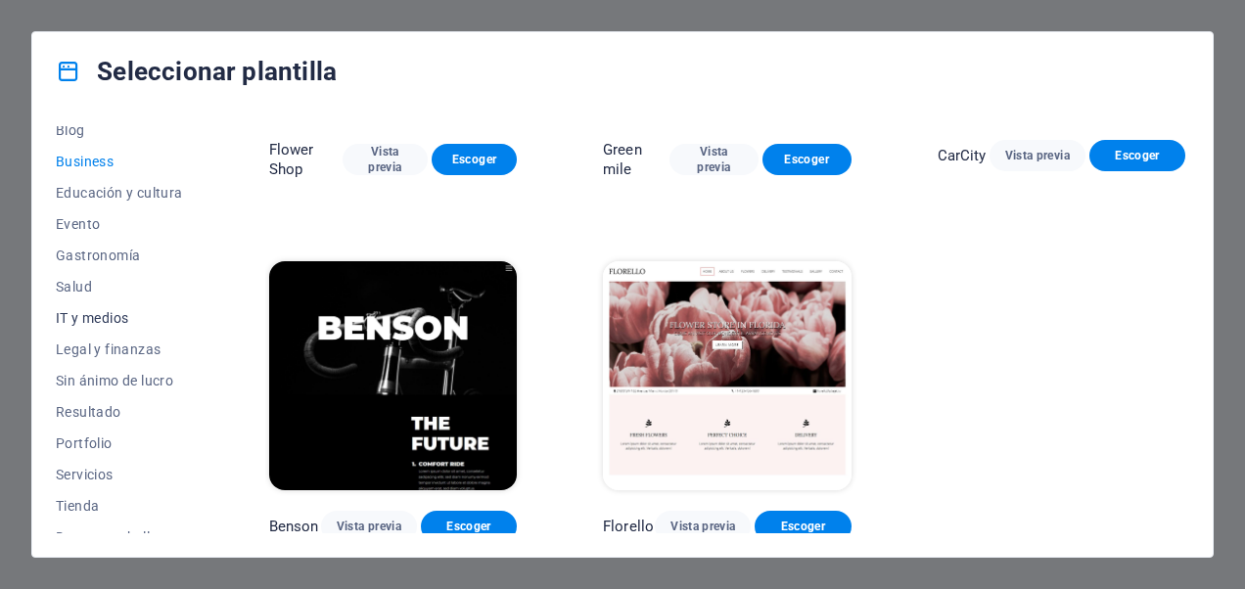
click at [101, 326] on button "IT y medios" at bounding box center [119, 317] width 127 height 31
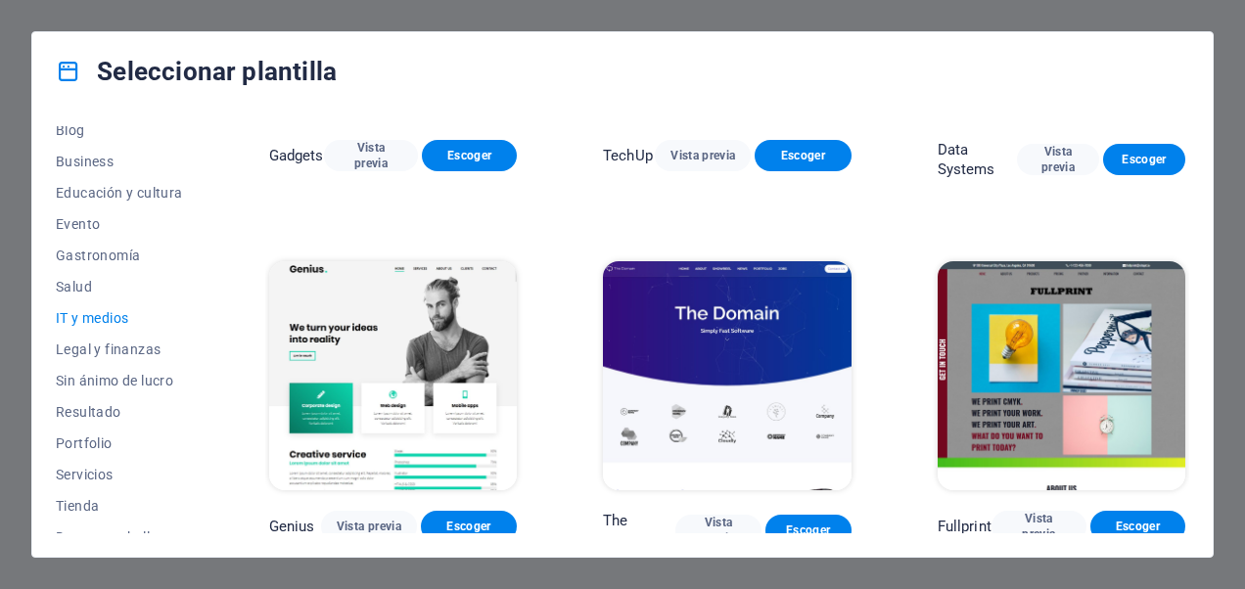
scroll to position [391, 0]
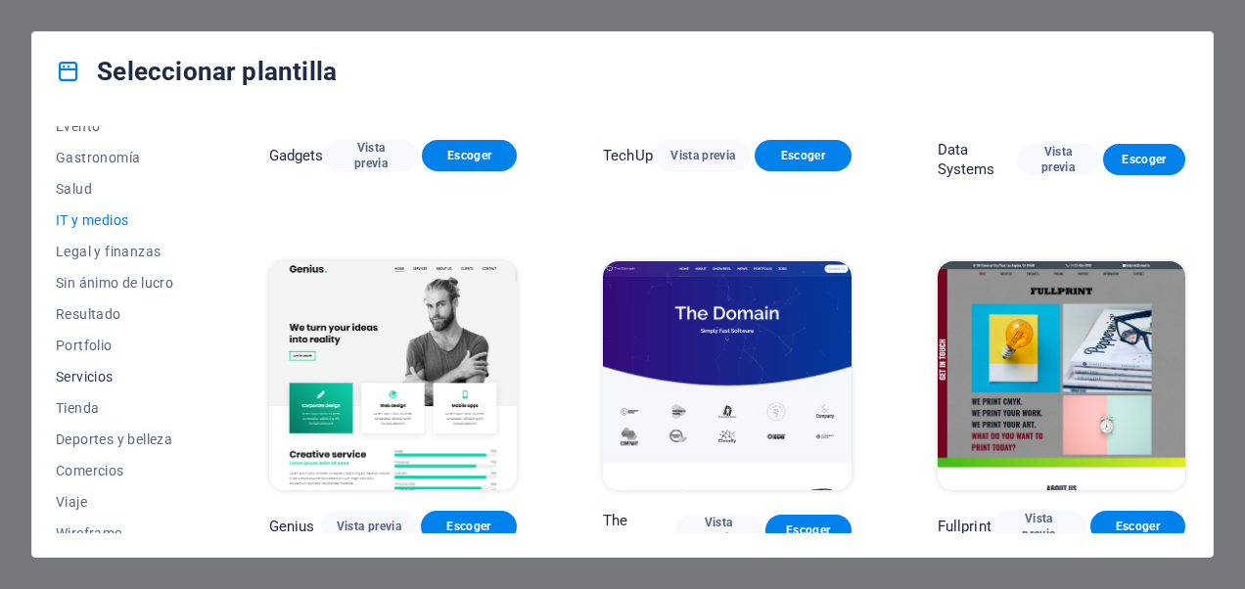
click at [110, 375] on span "Servicios" at bounding box center [119, 377] width 127 height 16
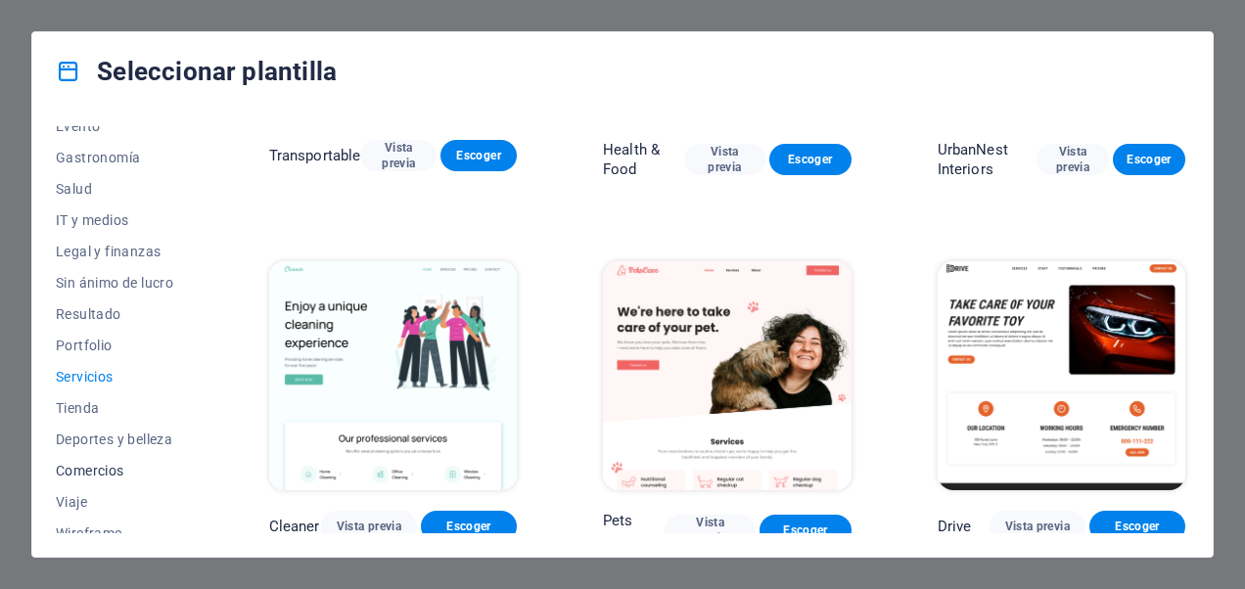
click at [100, 468] on span "Comercios" at bounding box center [119, 471] width 127 height 16
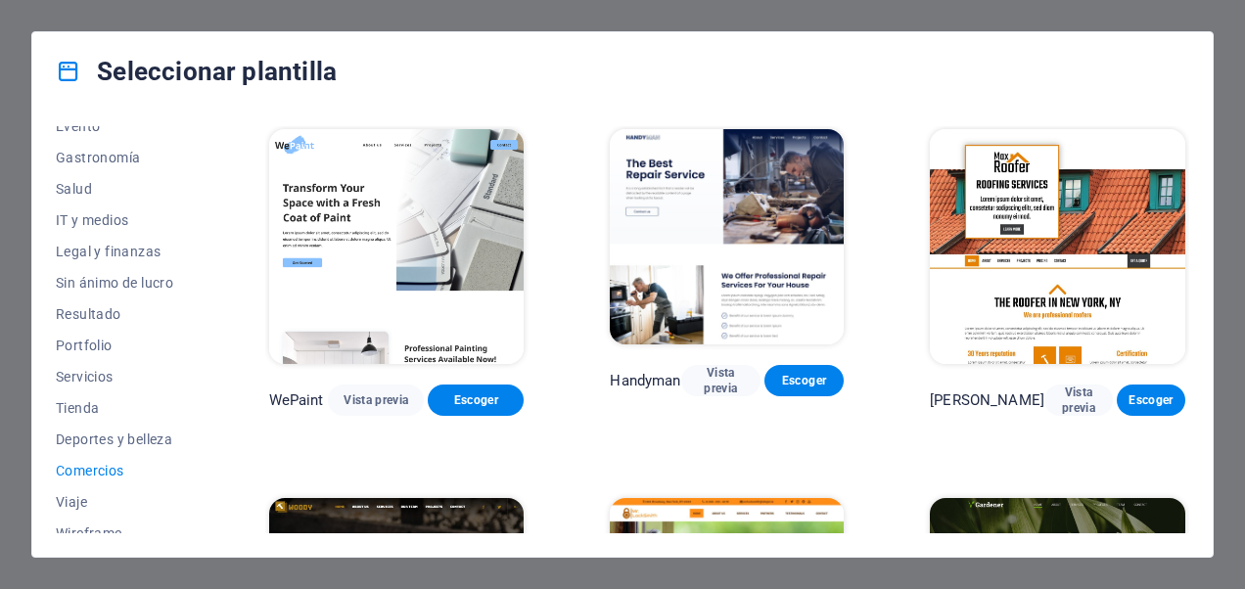
scroll to position [0, 0]
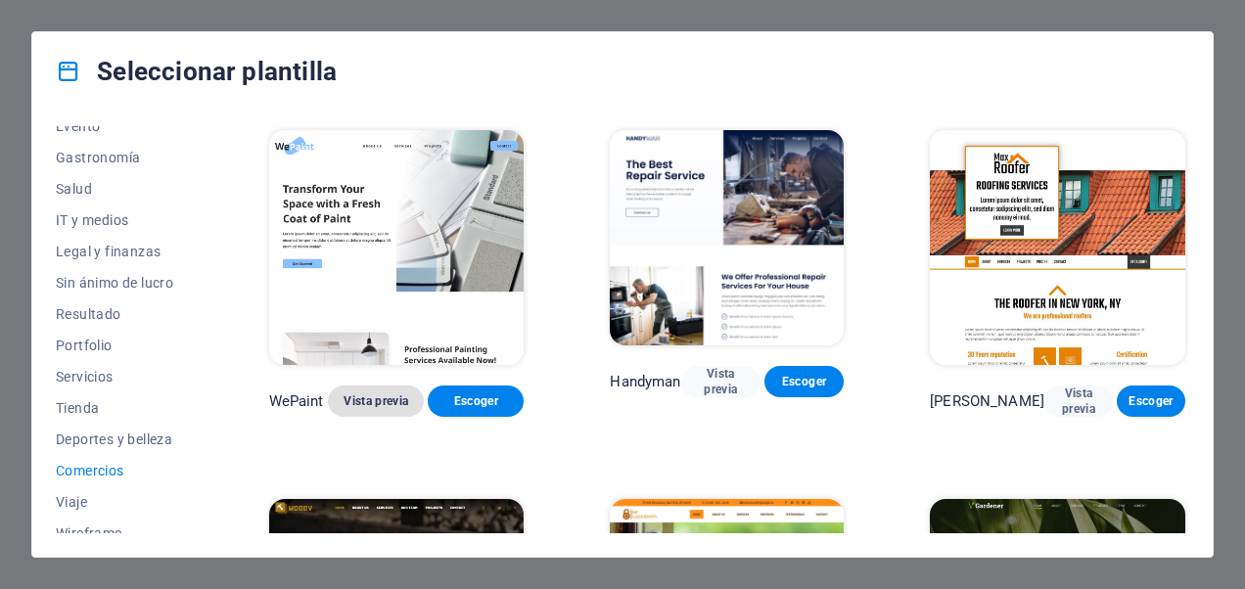
click at [393, 393] on span "Vista previa" at bounding box center [375, 401] width 65 height 16
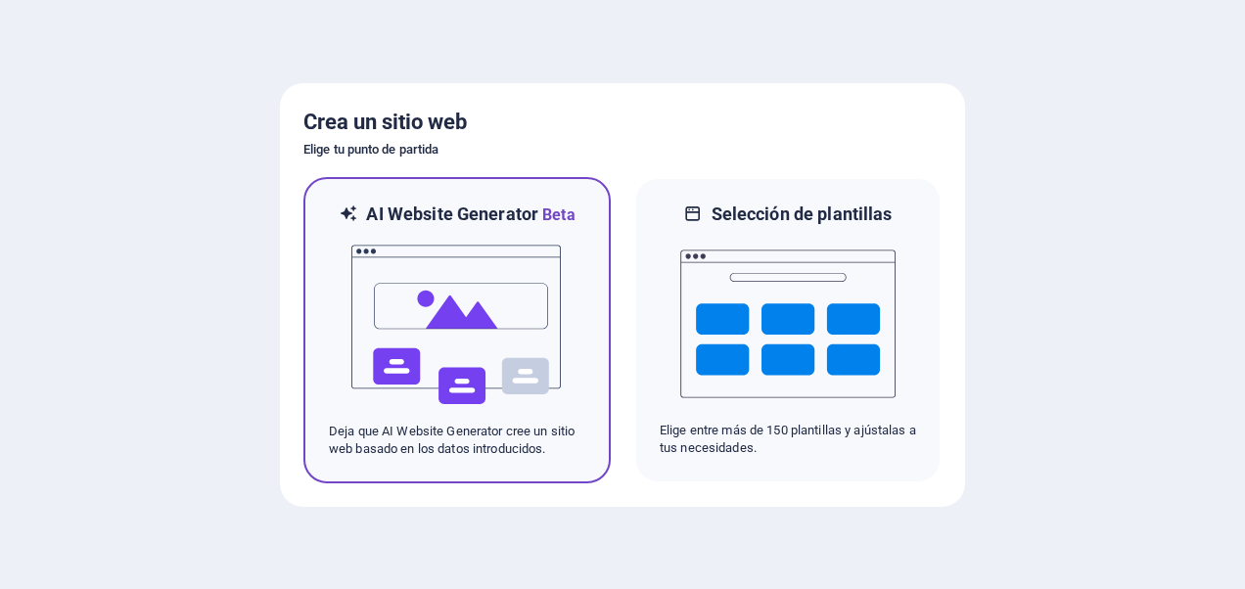
click at [511, 327] on img at bounding box center [456, 325] width 215 height 196
